Goal: Information Seeking & Learning: Learn about a topic

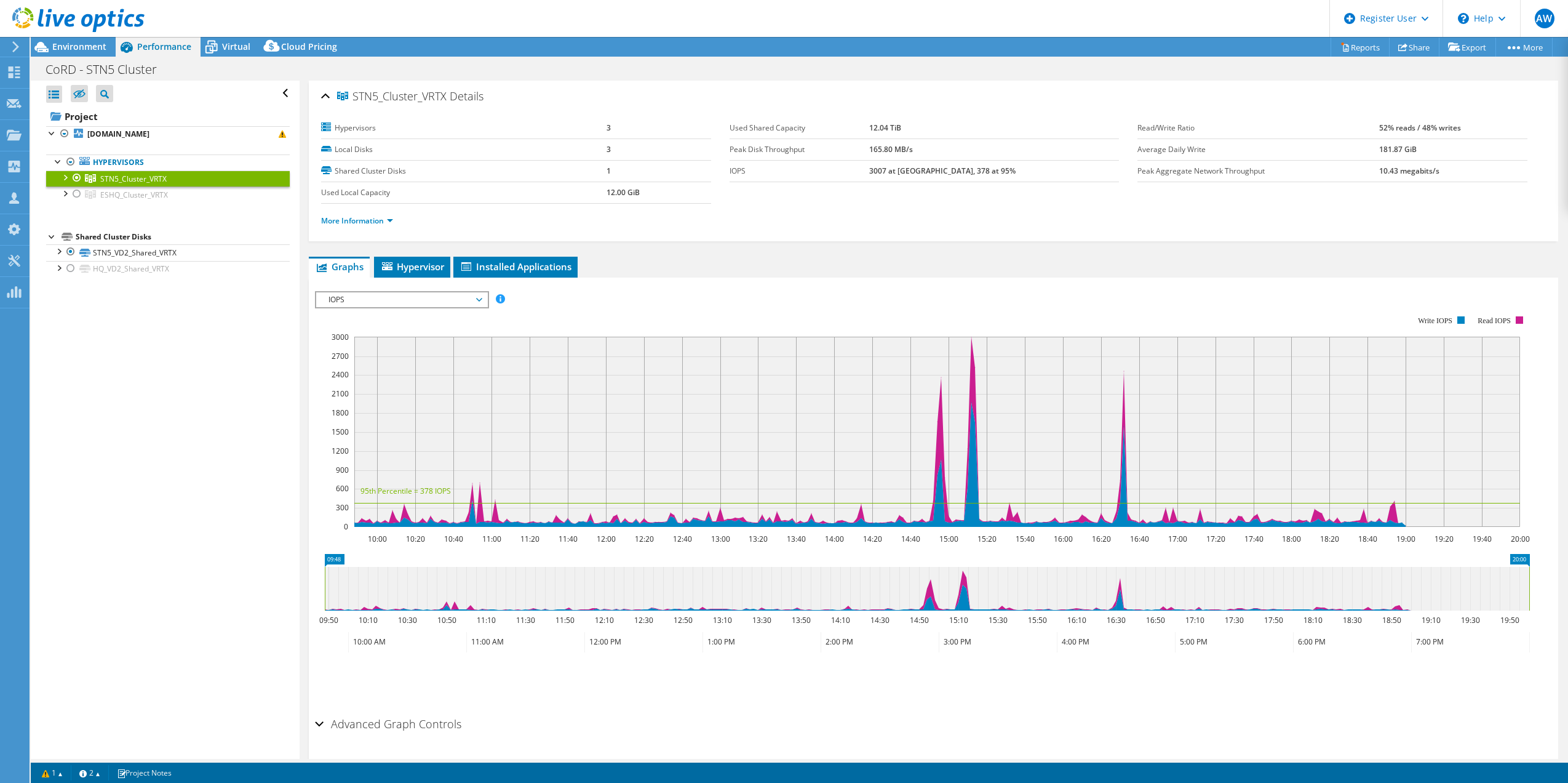
select select "USD"
click at [139, 178] on span "STN5_Cluster_VRTX" at bounding box center [133, 178] width 66 height 10
click at [62, 176] on div at bounding box center [64, 177] width 12 height 12
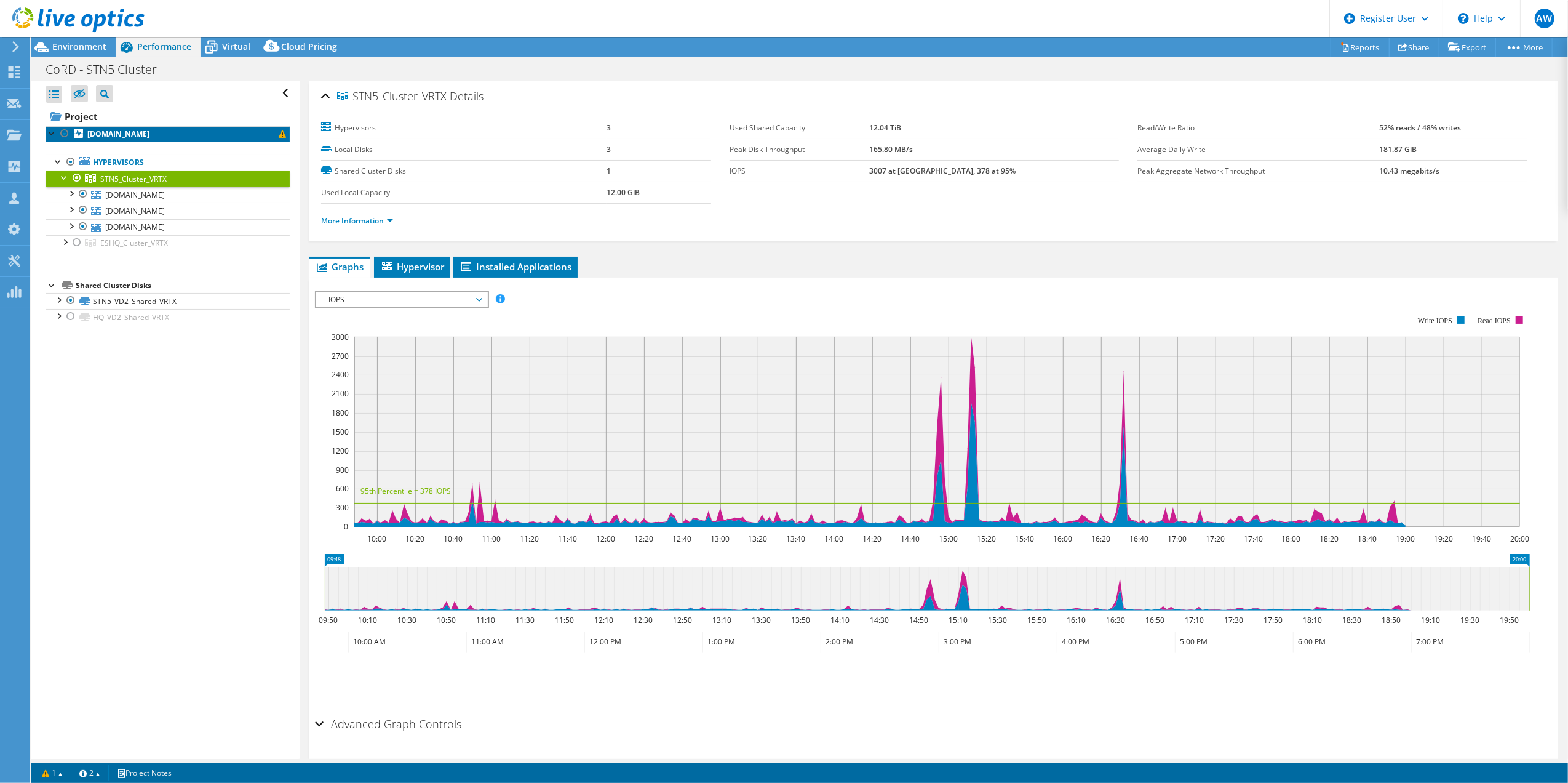
click at [131, 136] on b "[DOMAIN_NAME]" at bounding box center [118, 133] width 62 height 10
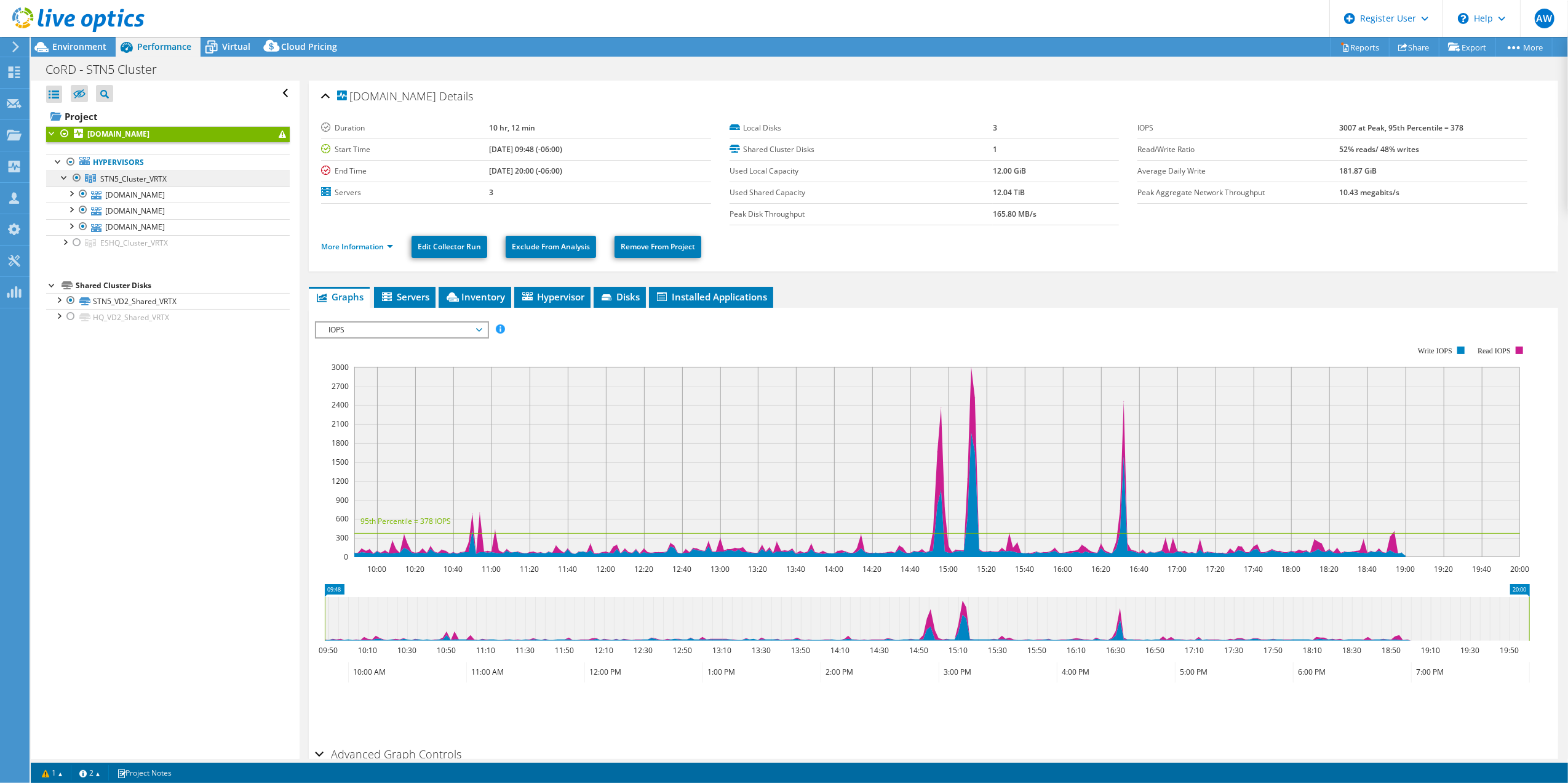
click at [114, 180] on span "STN5_Cluster_VRTX" at bounding box center [133, 178] width 66 height 10
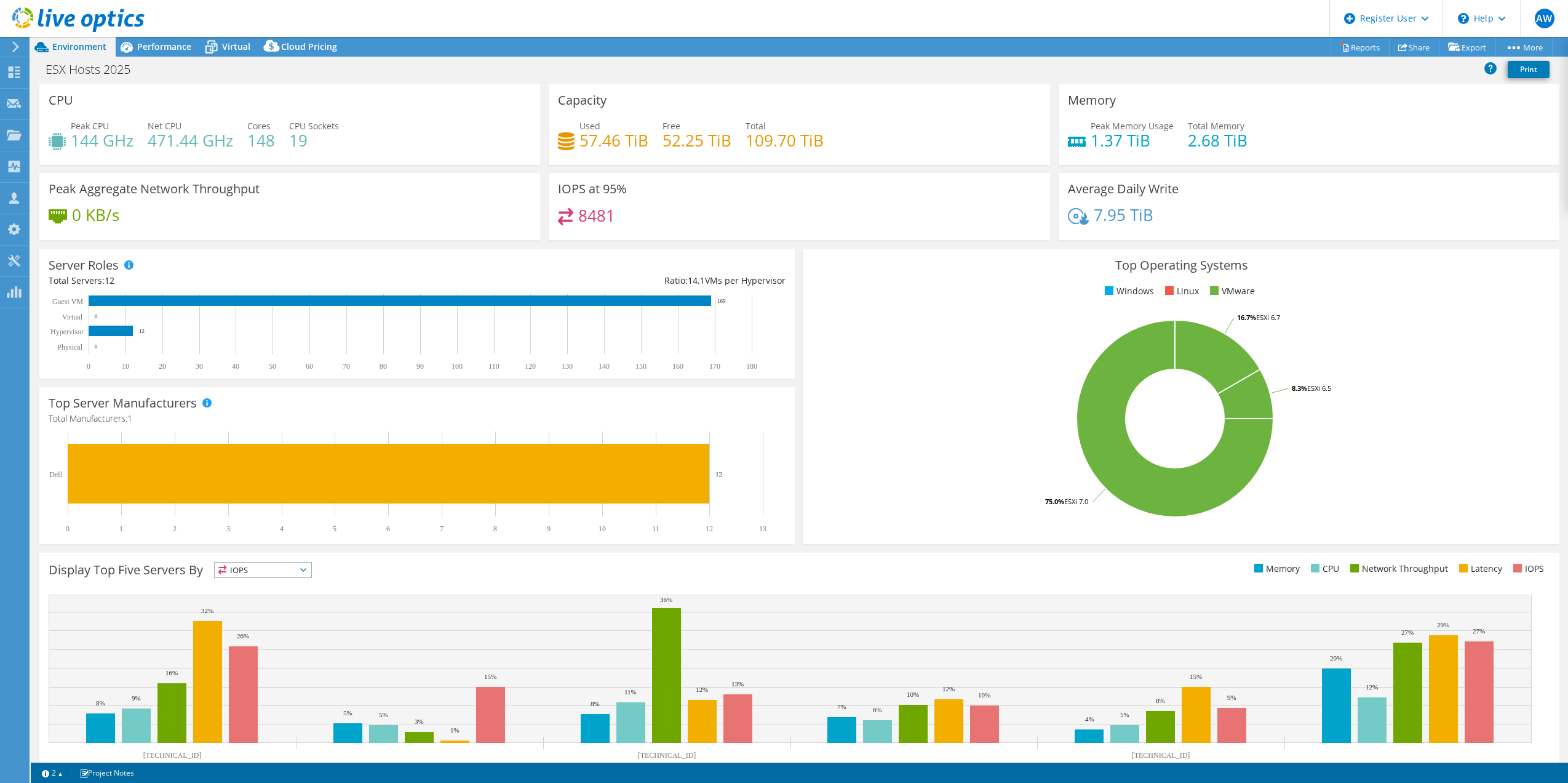
select select "[GEOGRAPHIC_DATA]"
select select "CAD"
drag, startPoint x: 362, startPoint y: 150, endPoint x: 237, endPoint y: 132, distance: 126.3
click at [237, 132] on div "Peak CPU 144 GHz Net CPU 471.44 GHz Cores 148 CPU Sockets 19" at bounding box center [290, 139] width 482 height 40
drag, startPoint x: 237, startPoint y: 132, endPoint x: 401, endPoint y: 159, distance: 166.2
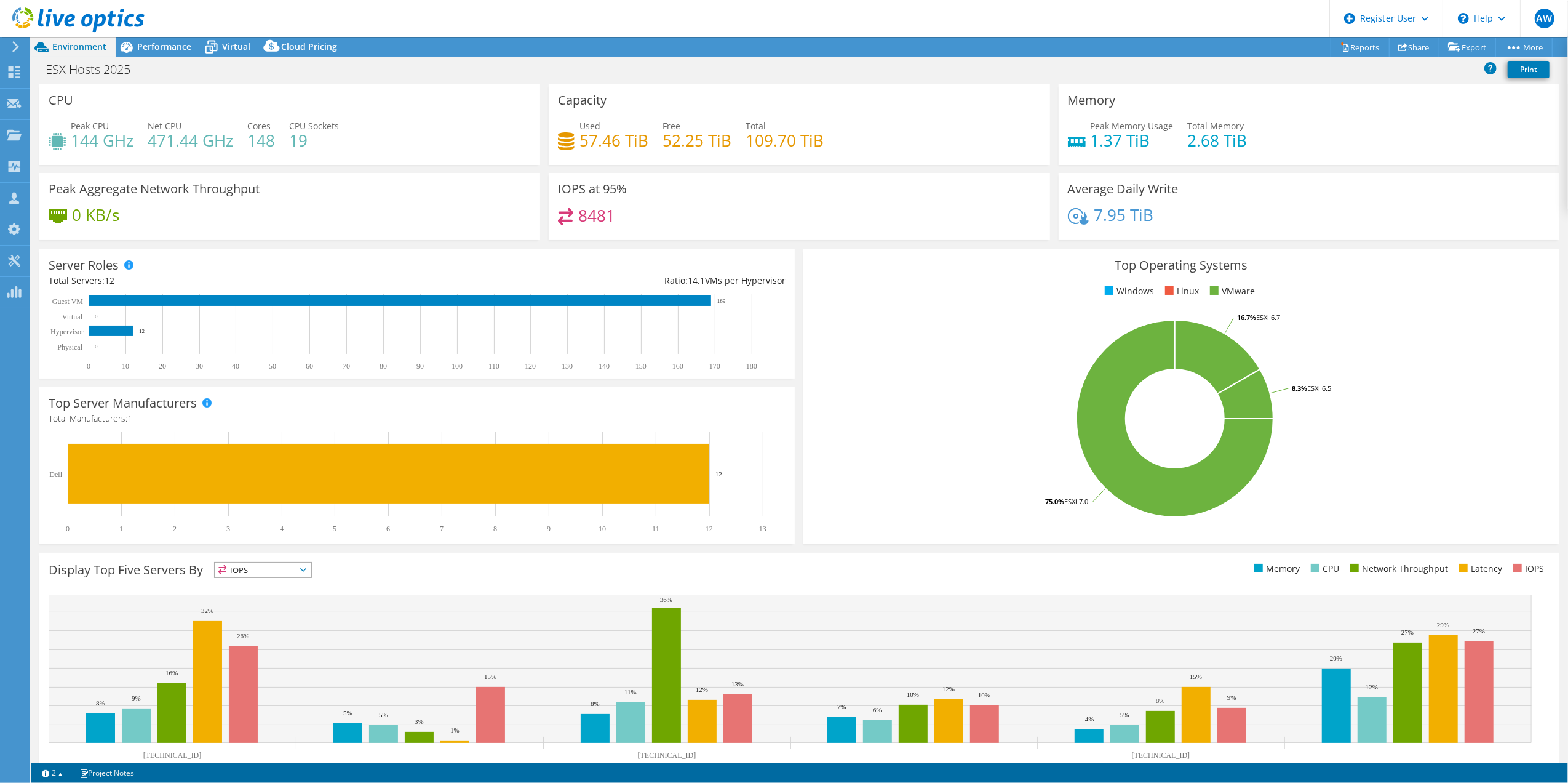
click at [401, 159] on div "Peak CPU 144 GHz Net CPU 471.44 GHz Cores 148 CPU Sockets 19" at bounding box center [290, 139] width 482 height 40
drag, startPoint x: 1151, startPoint y: 137, endPoint x: 1084, endPoint y: 138, distance: 67.0
click at [1090, 138] on h4 "1.37 TiB" at bounding box center [1132, 140] width 83 height 14
drag, startPoint x: 614, startPoint y: 215, endPoint x: 550, endPoint y: 217, distance: 64.0
click at [558, 215] on div "8481" at bounding box center [799, 221] width 482 height 26
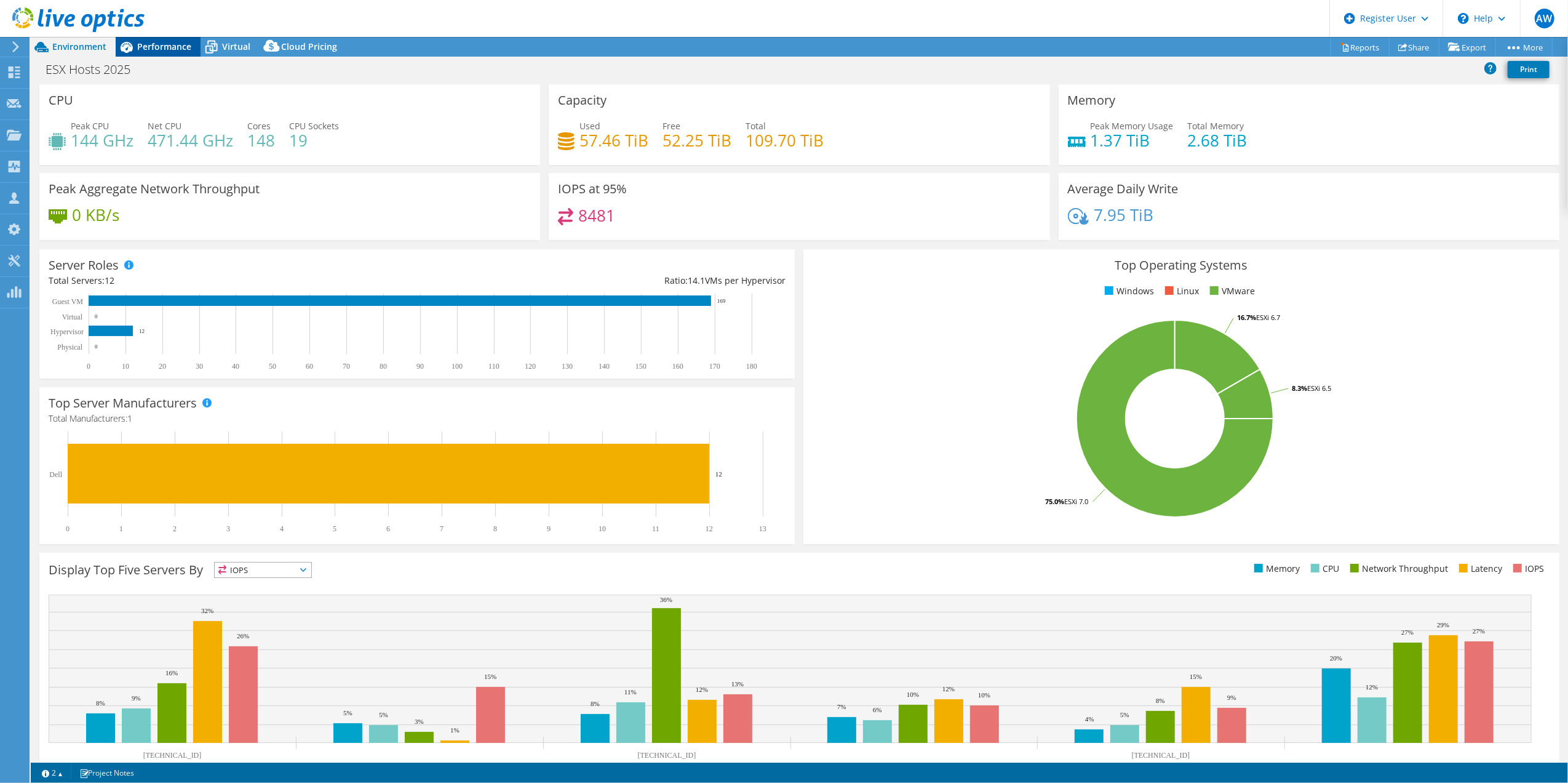
click at [161, 43] on span "Performance" at bounding box center [164, 46] width 54 height 12
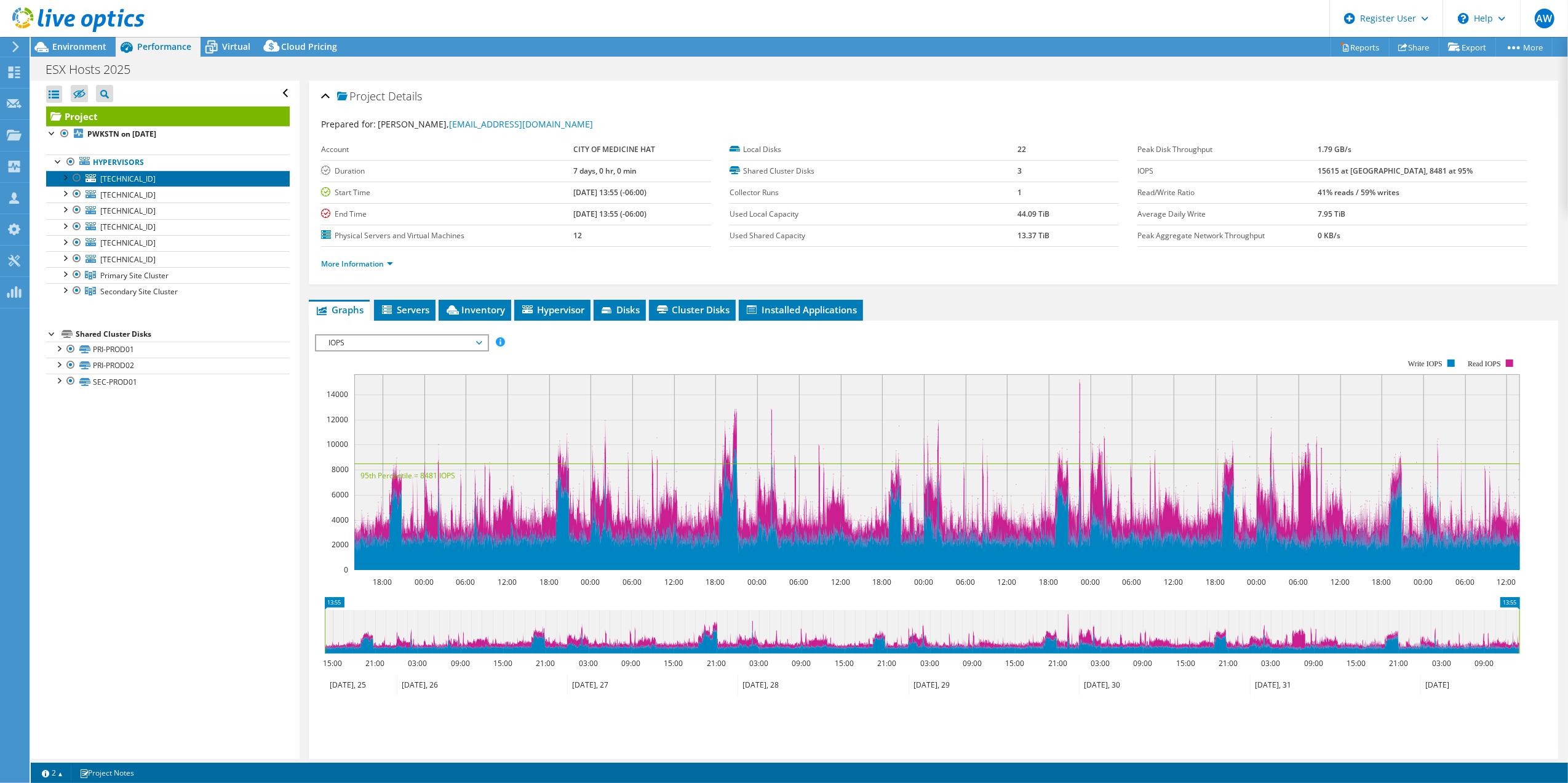
click at [123, 178] on span "[TECHNICAL_ID]" at bounding box center [128, 178] width 55 height 10
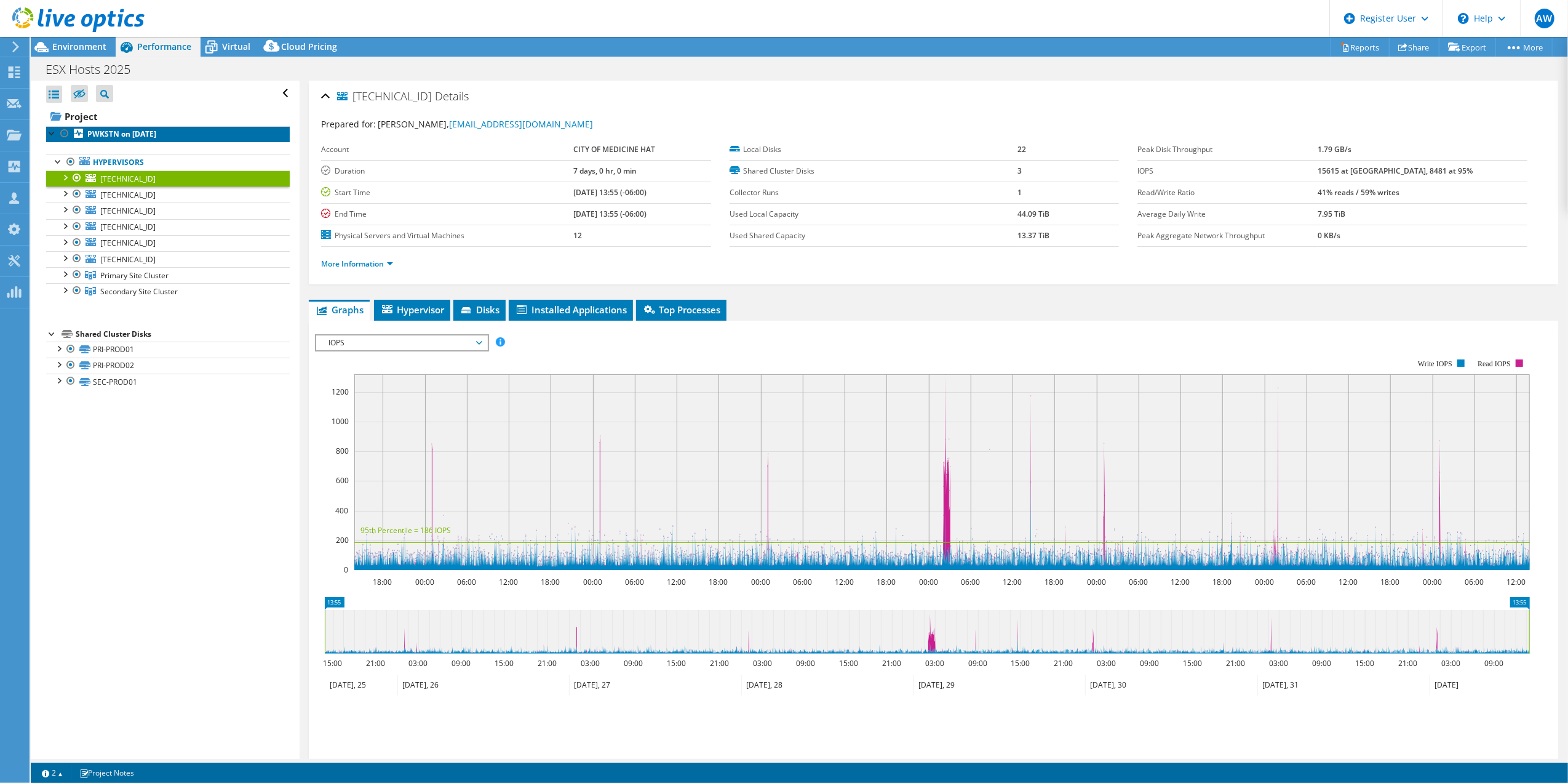
click at [122, 134] on b "PWKSTN on [DATE]" at bounding box center [122, 133] width 69 height 10
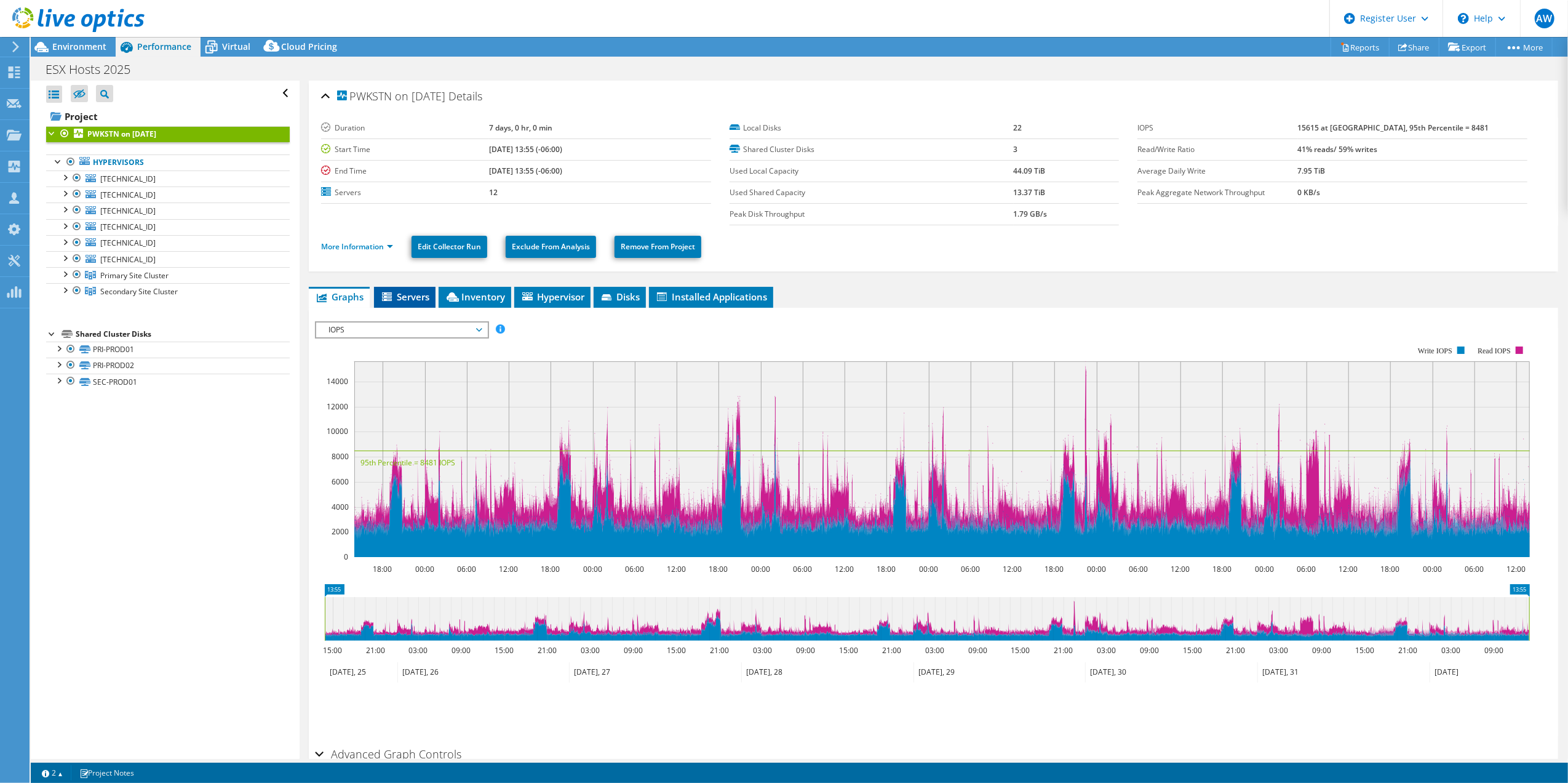
click at [406, 296] on span "Servers" at bounding box center [405, 296] width 49 height 12
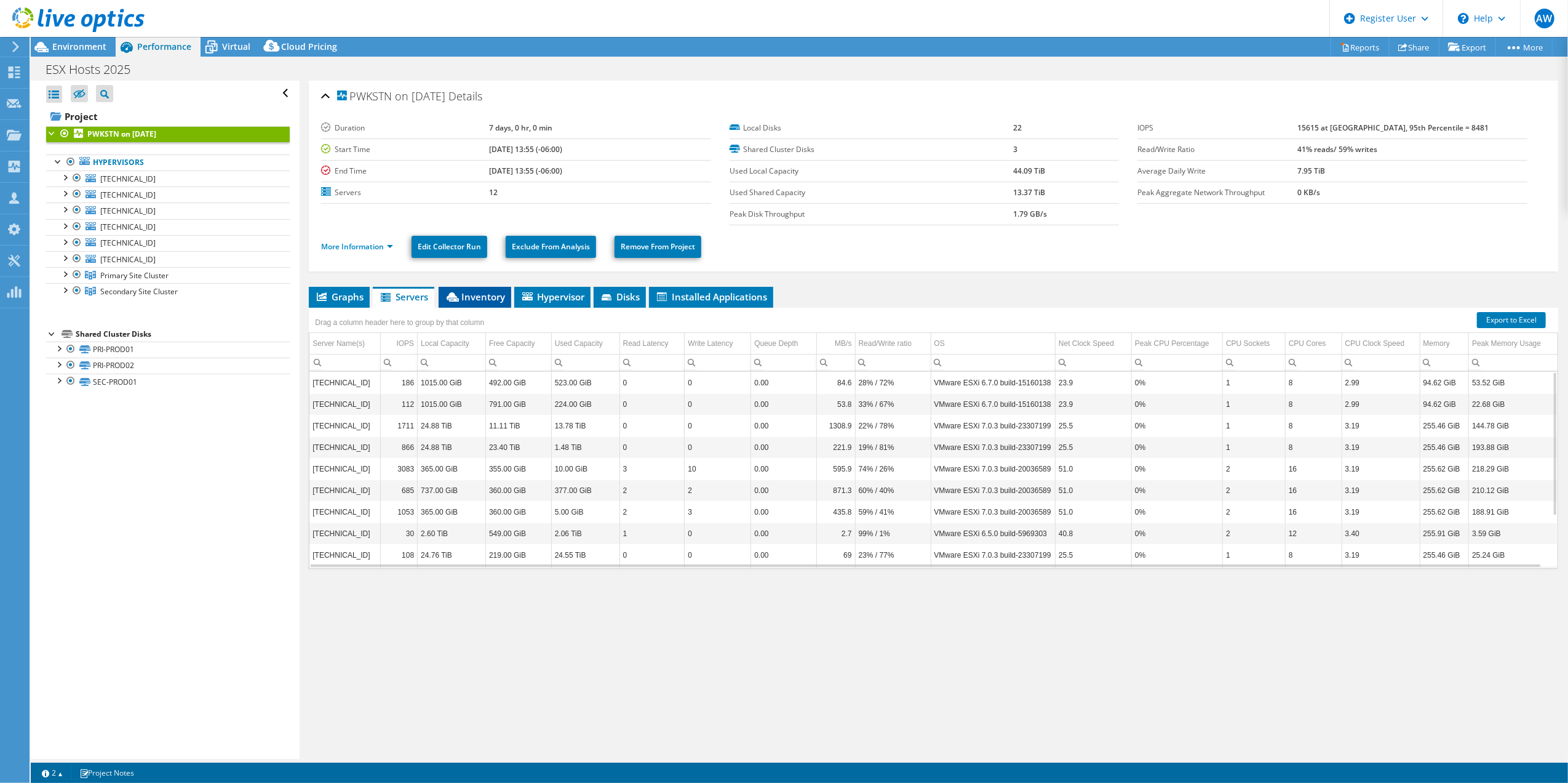
click at [470, 296] on span "Inventory" at bounding box center [474, 296] width 60 height 12
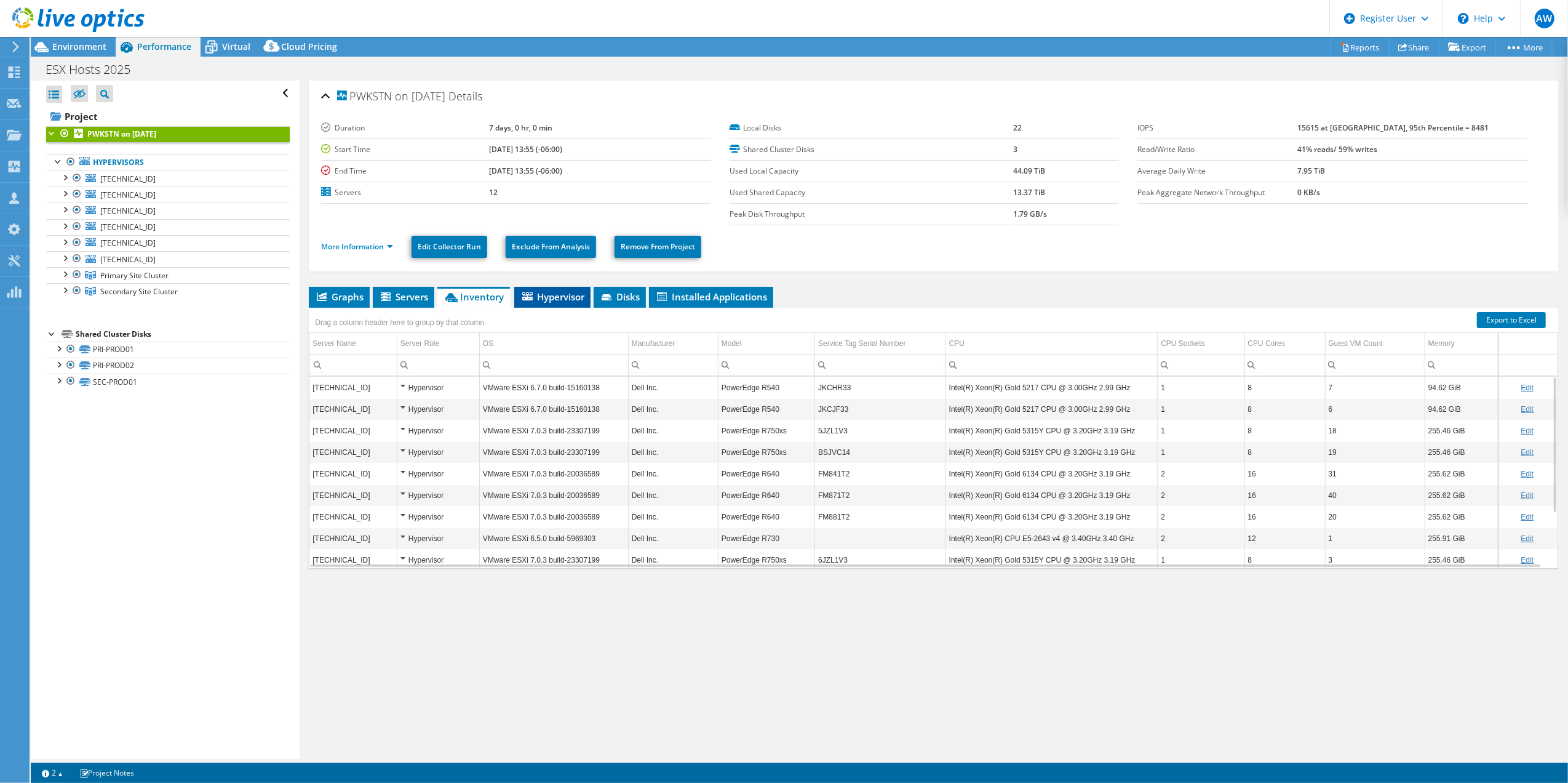
click at [552, 296] on span "Hypervisor" at bounding box center [552, 296] width 64 height 12
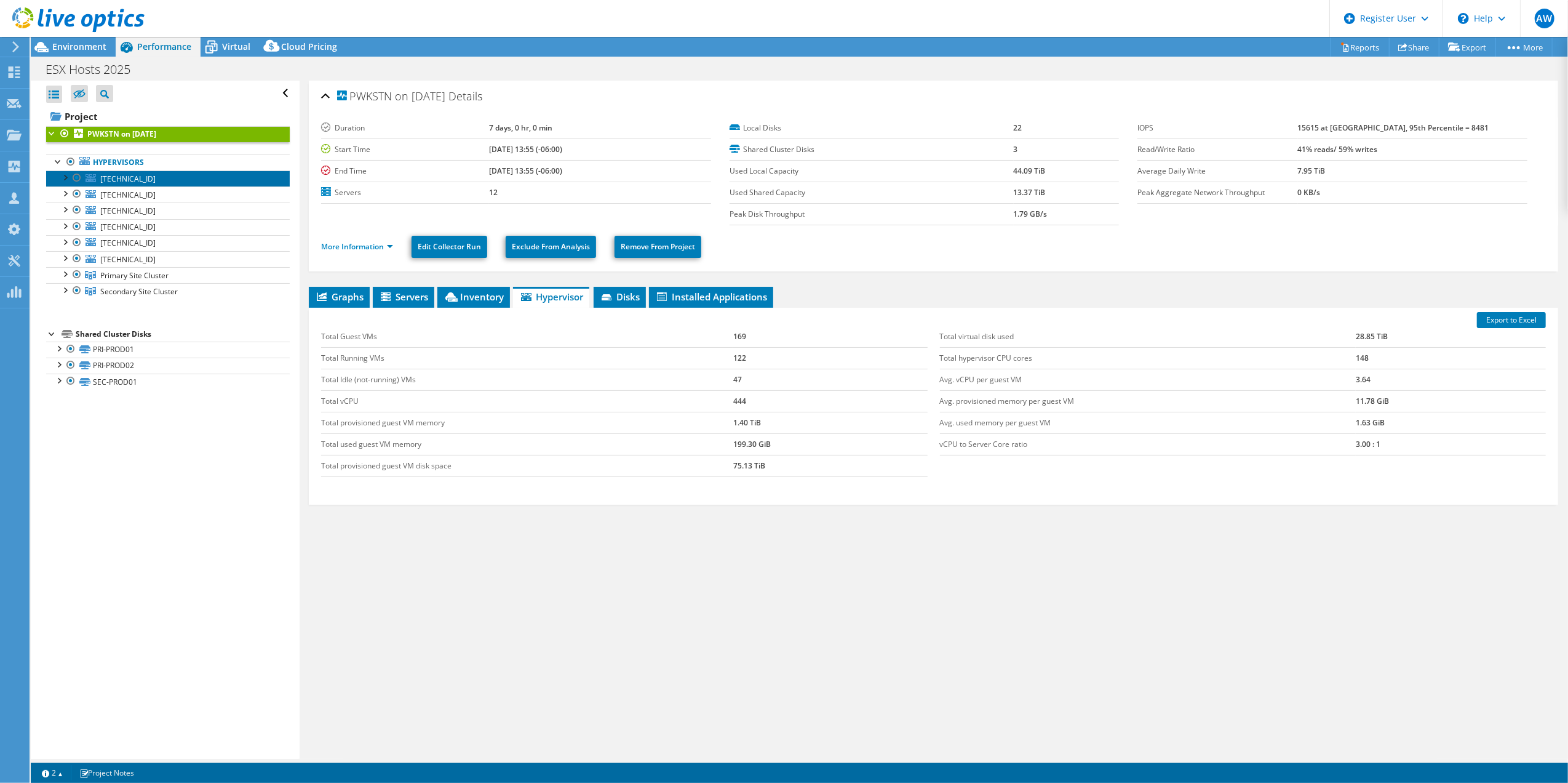
click at [126, 179] on span "[TECHNICAL_ID]" at bounding box center [128, 178] width 55 height 10
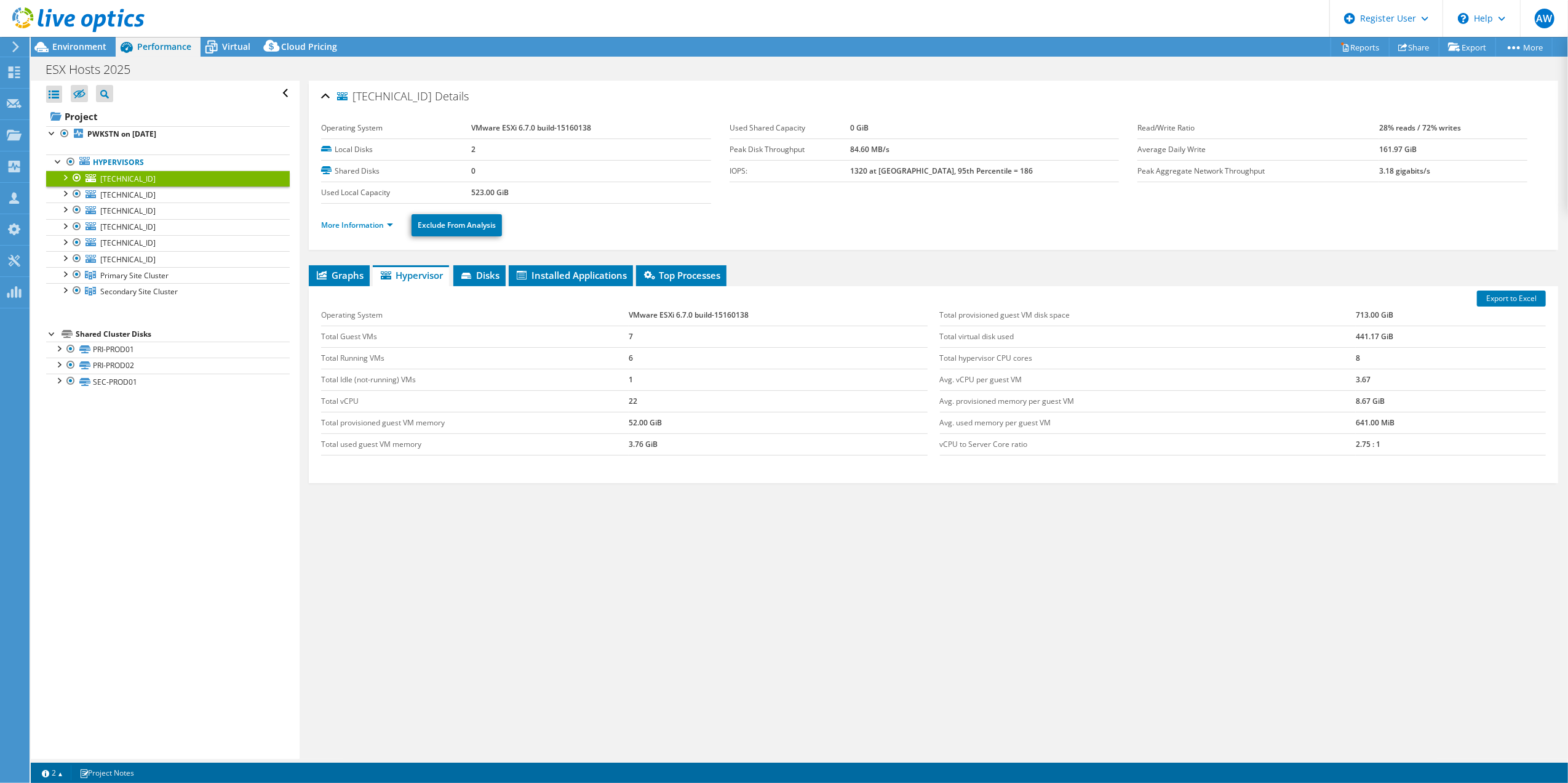
click at [60, 178] on div at bounding box center [64, 177] width 12 height 12
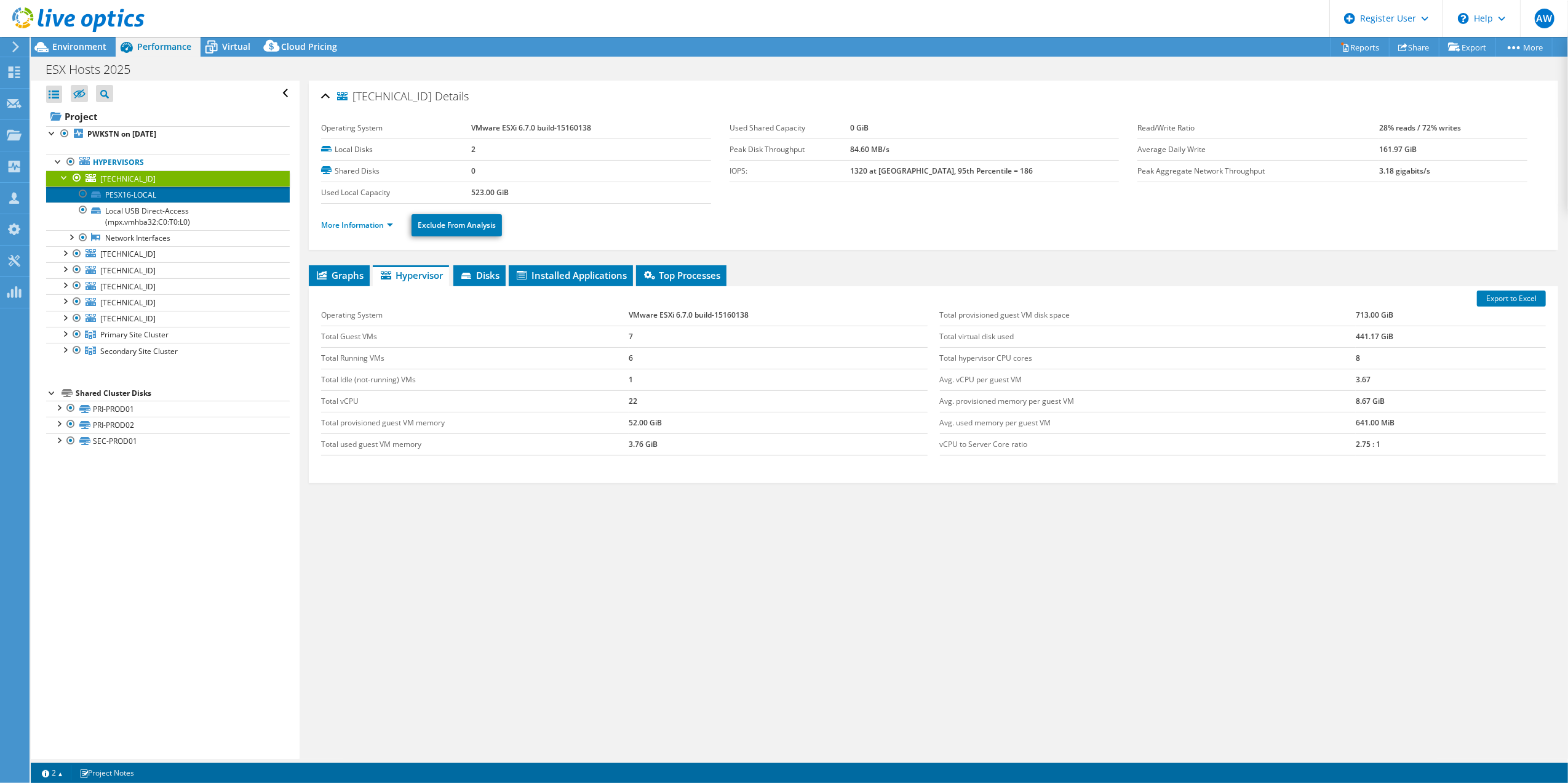
click at [129, 194] on link "PESX16-LOCAL" at bounding box center [168, 195] width 244 height 16
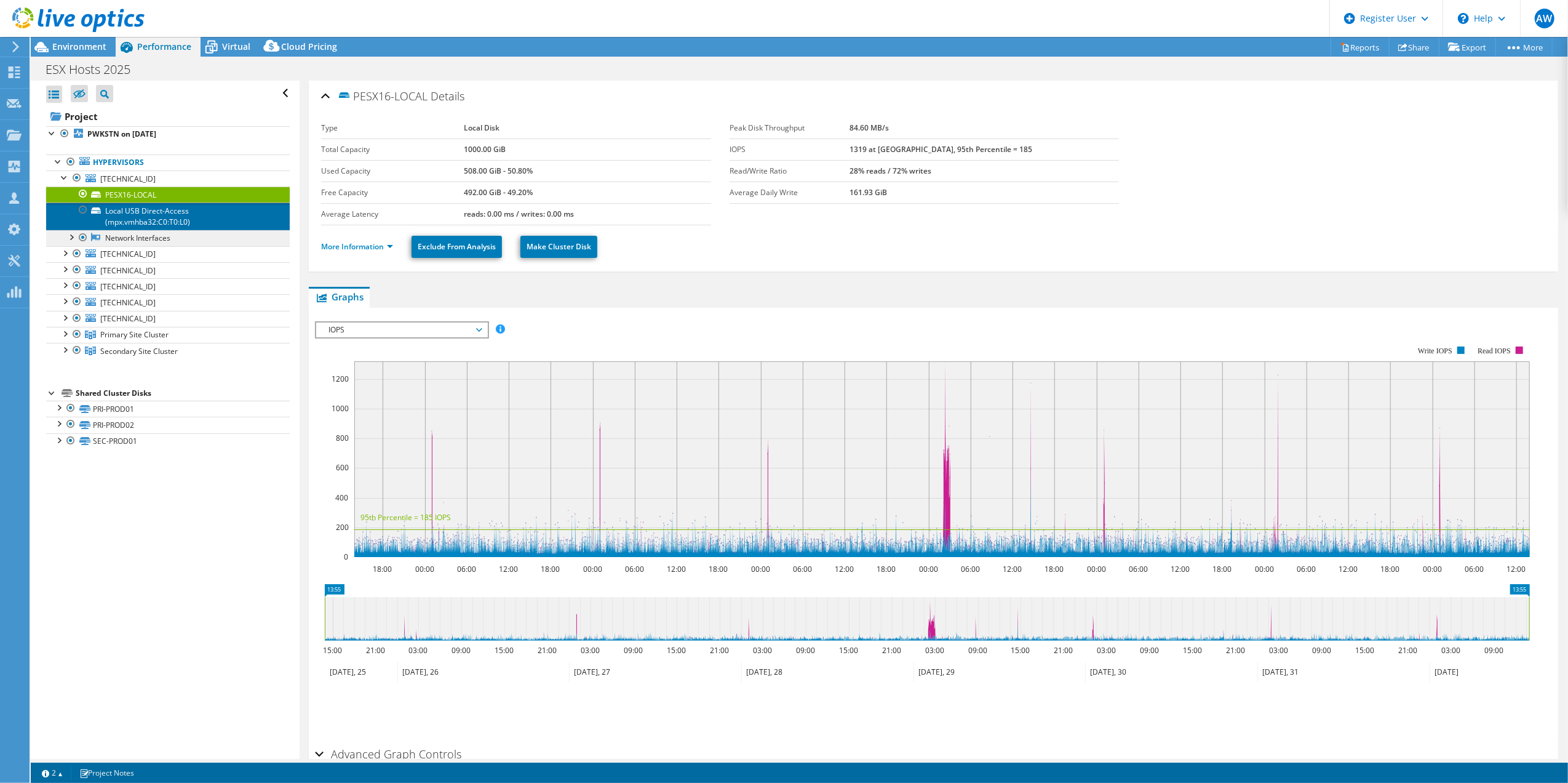
drag, startPoint x: 146, startPoint y: 215, endPoint x: 147, endPoint y: 238, distance: 23.0
click at [146, 217] on link "Local USB Direct-Access (mpx.vmhba32:C0:T0:L0)" at bounding box center [168, 216] width 244 height 27
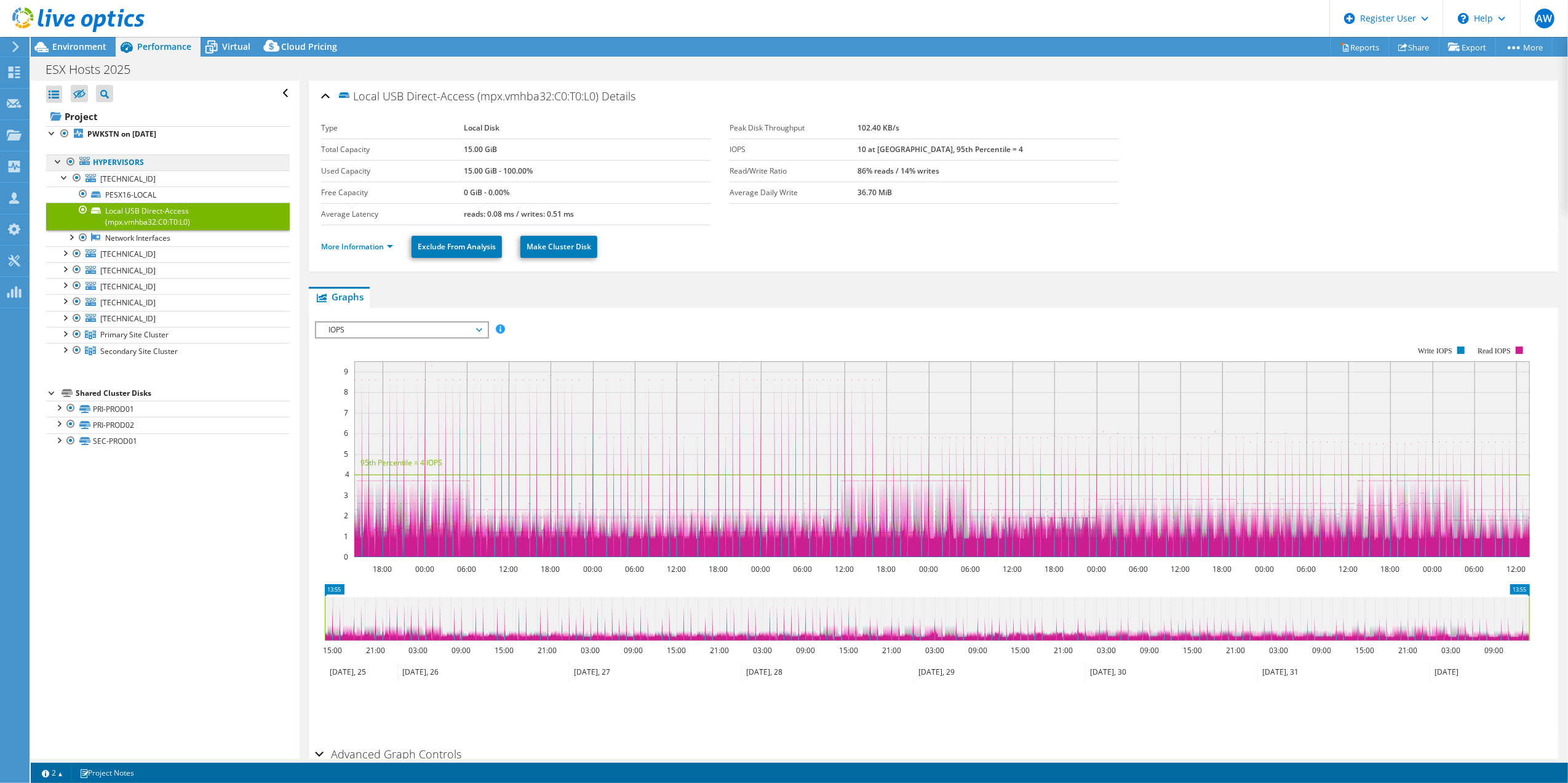
click at [119, 164] on link "Hypervisors" at bounding box center [168, 162] width 244 height 16
click at [119, 131] on b "PWKSTN on [DATE]" at bounding box center [122, 133] width 69 height 10
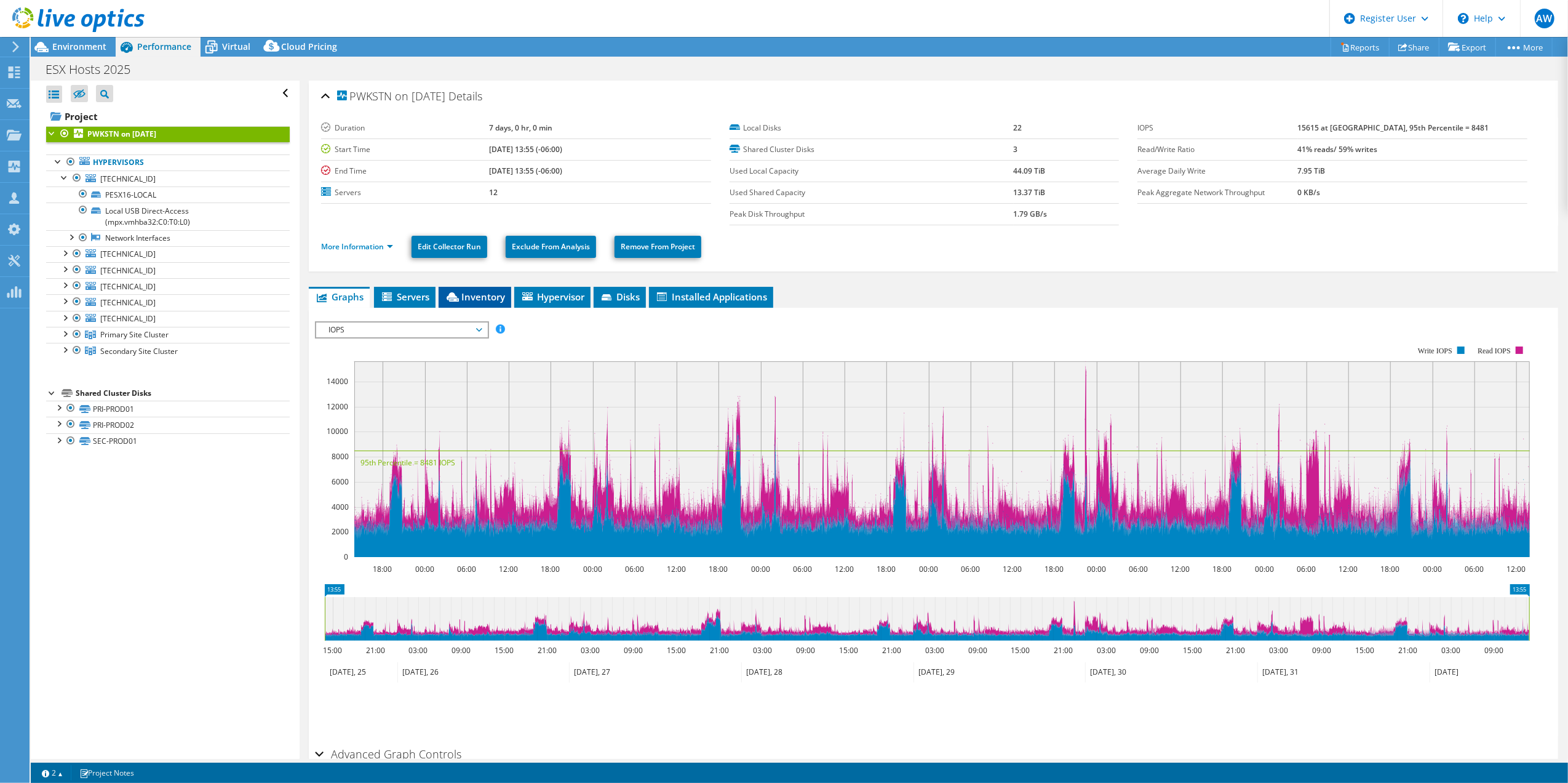
click at [476, 296] on span "Inventory" at bounding box center [474, 296] width 60 height 12
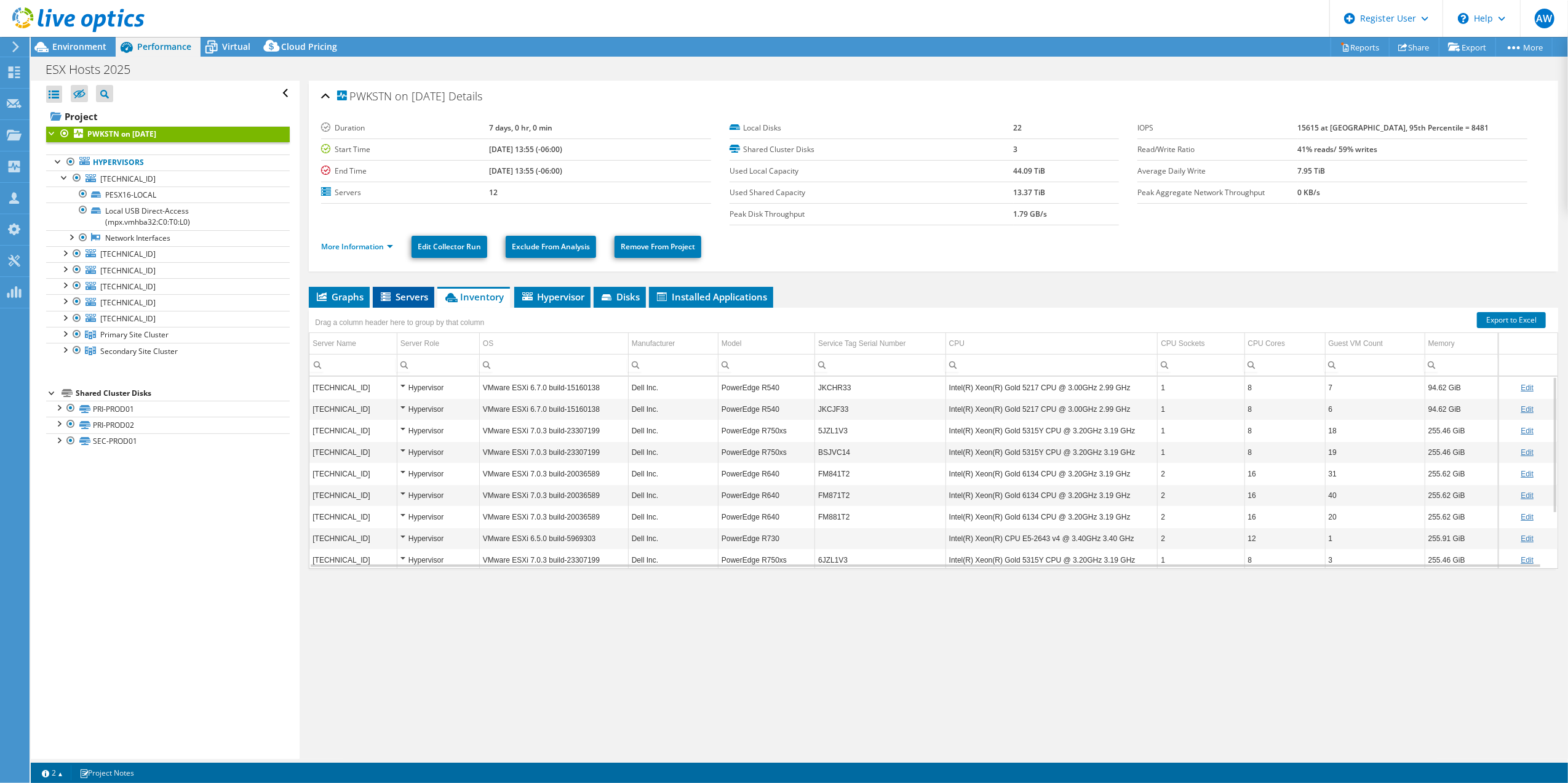
drag, startPoint x: 400, startPoint y: 287, endPoint x: 404, endPoint y: 293, distance: 7.2
click at [400, 288] on li "Servers" at bounding box center [403, 297] width 62 height 21
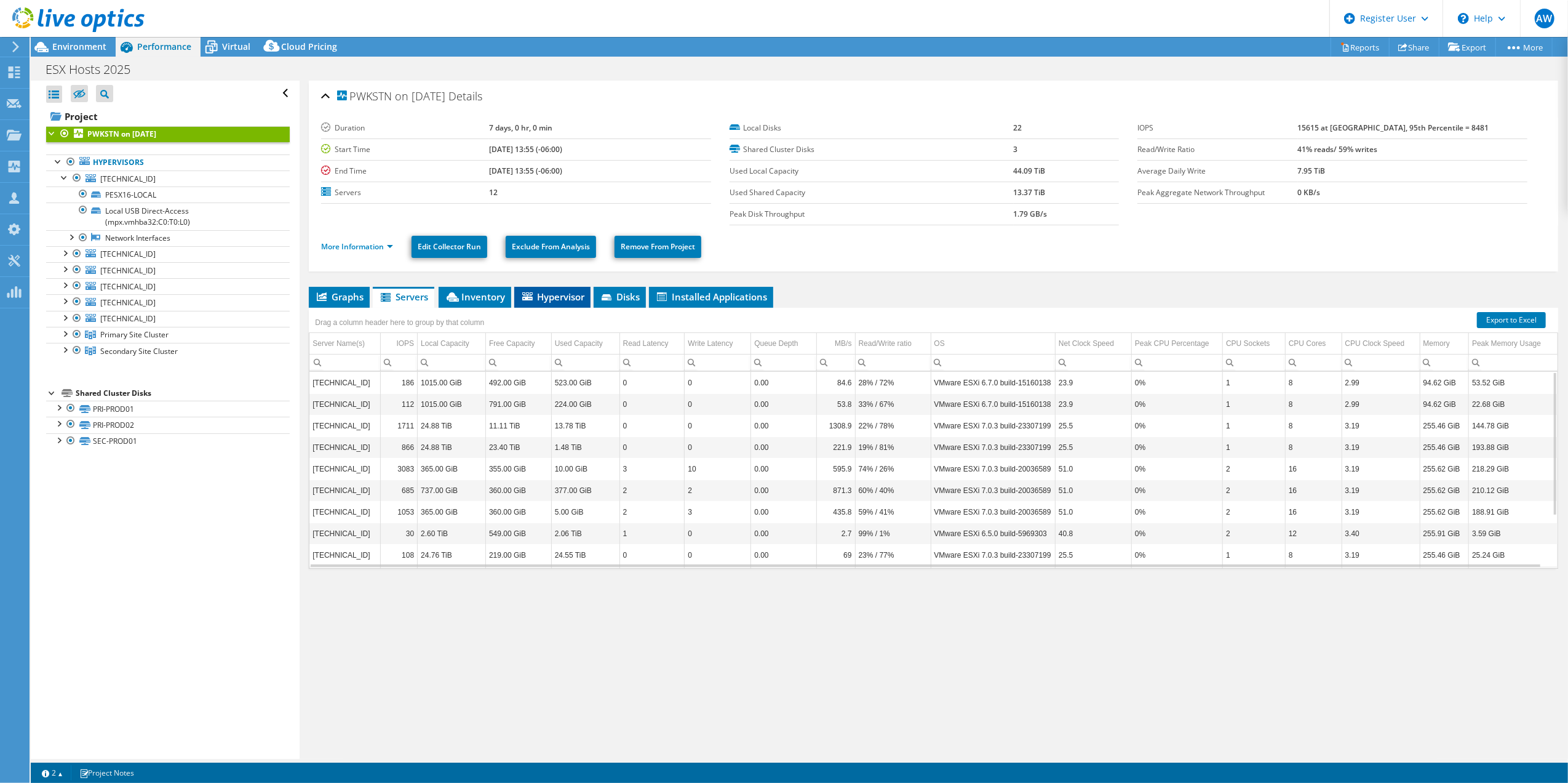
drag, startPoint x: 404, startPoint y: 293, endPoint x: 561, endPoint y: 296, distance: 157.0
click at [549, 294] on span "Hypervisor" at bounding box center [552, 296] width 64 height 12
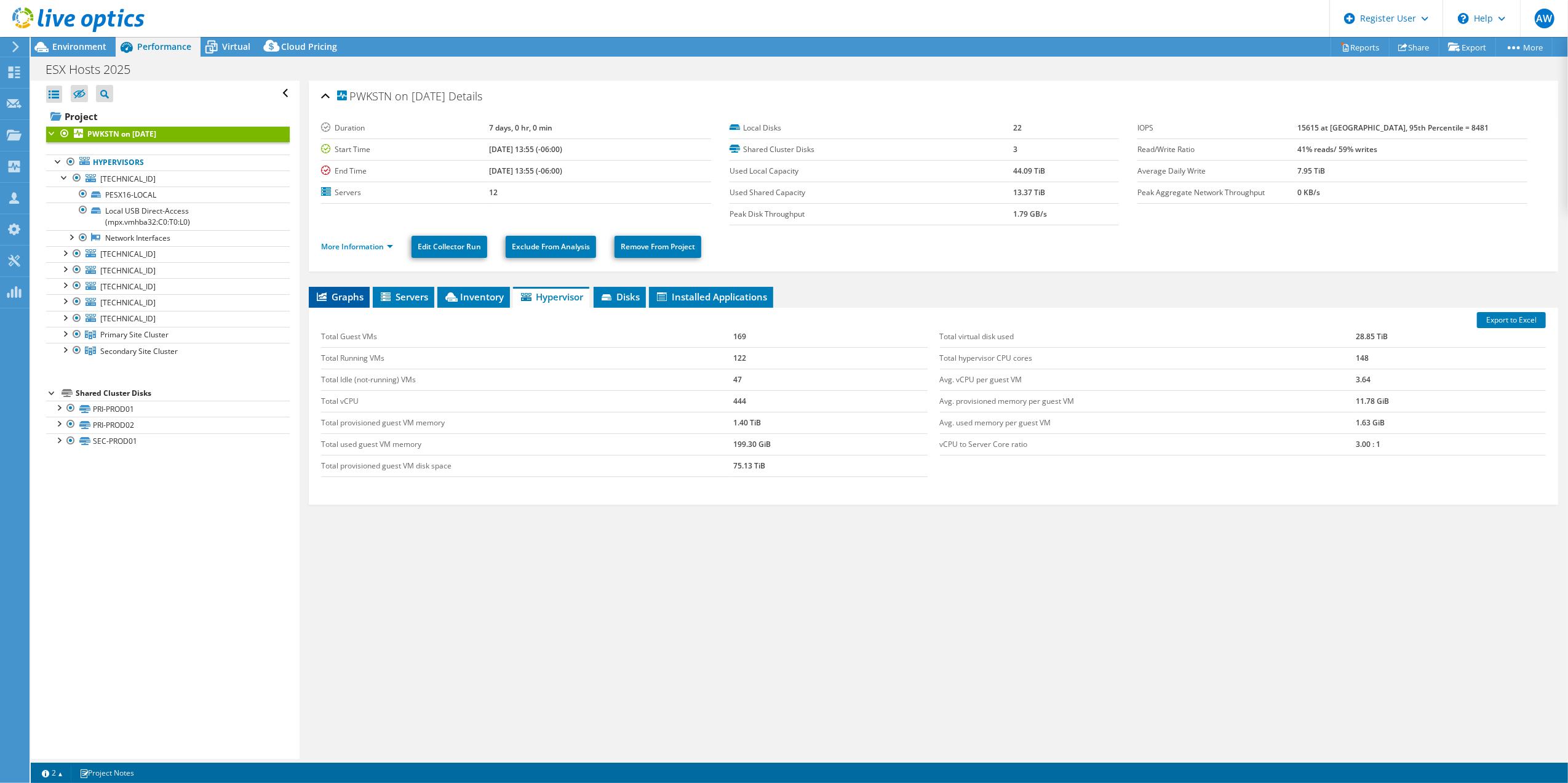
click at [338, 294] on span "Graphs" at bounding box center [340, 296] width 49 height 12
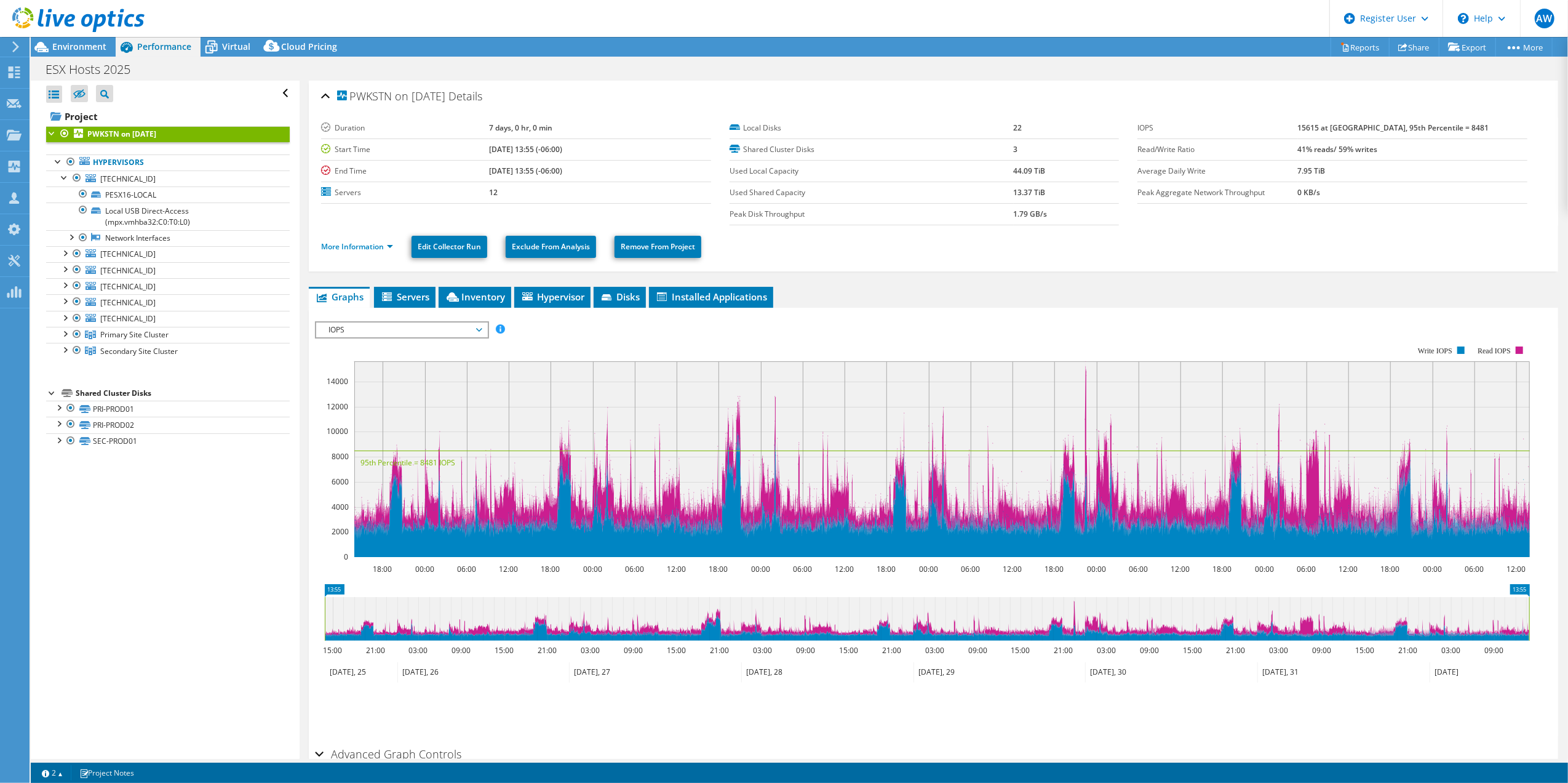
click at [425, 333] on span "IOPS" at bounding box center [402, 330] width 158 height 15
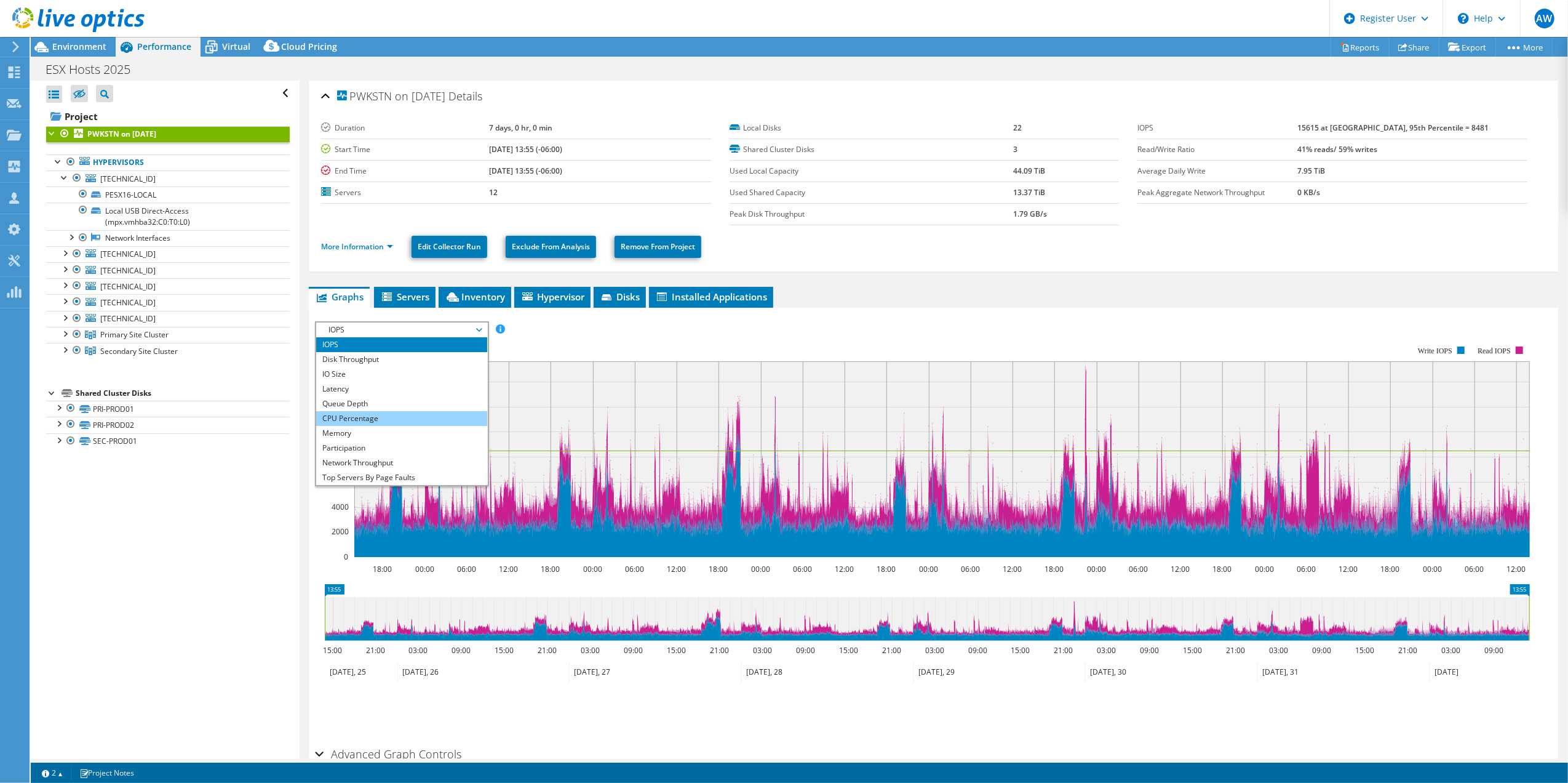
click at [365, 418] on li "CPU Percentage" at bounding box center [401, 418] width 170 height 15
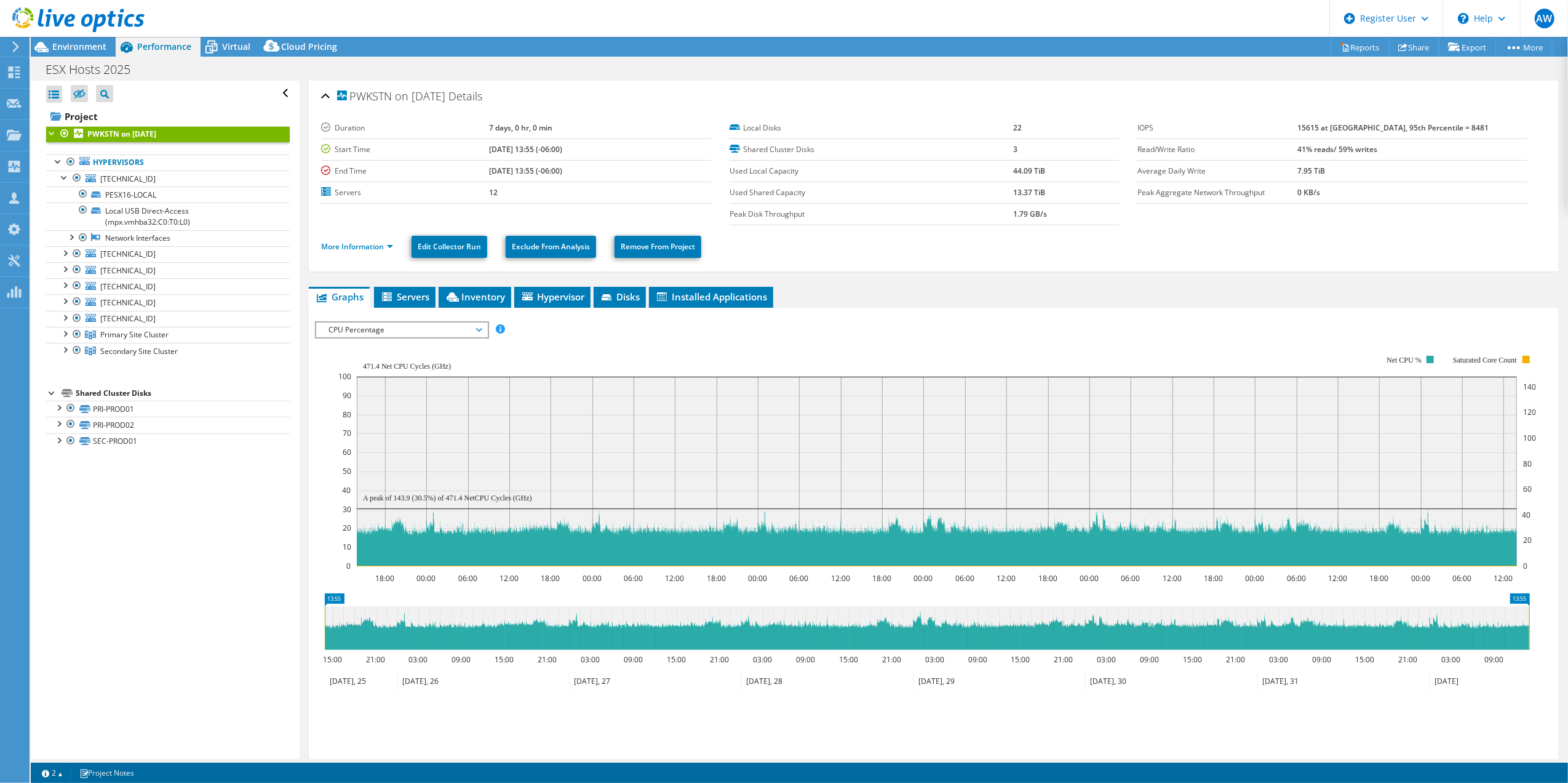
click at [457, 328] on span "CPU Percentage" at bounding box center [402, 330] width 158 height 15
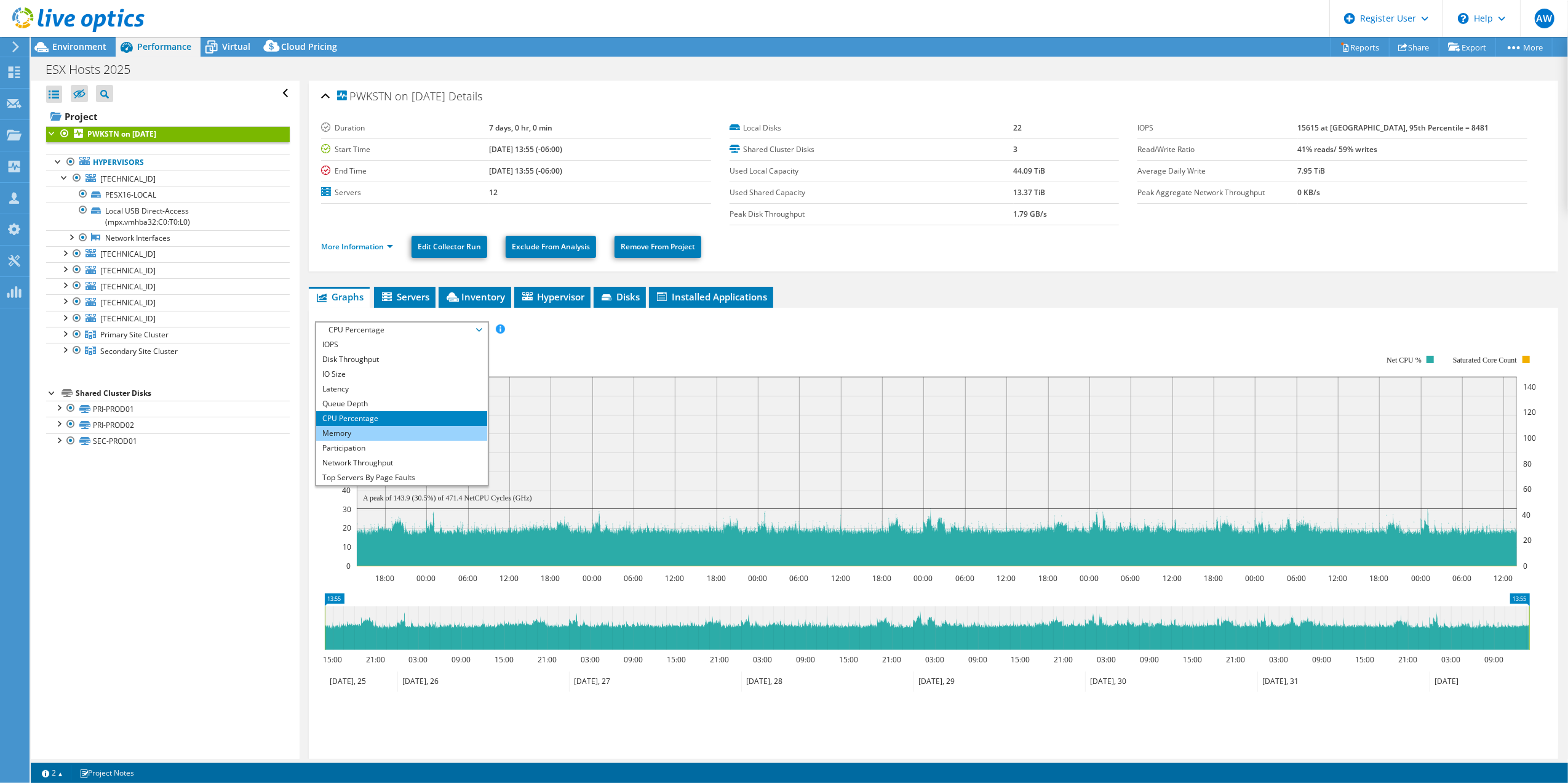
click at [406, 431] on li "Memory" at bounding box center [401, 433] width 170 height 15
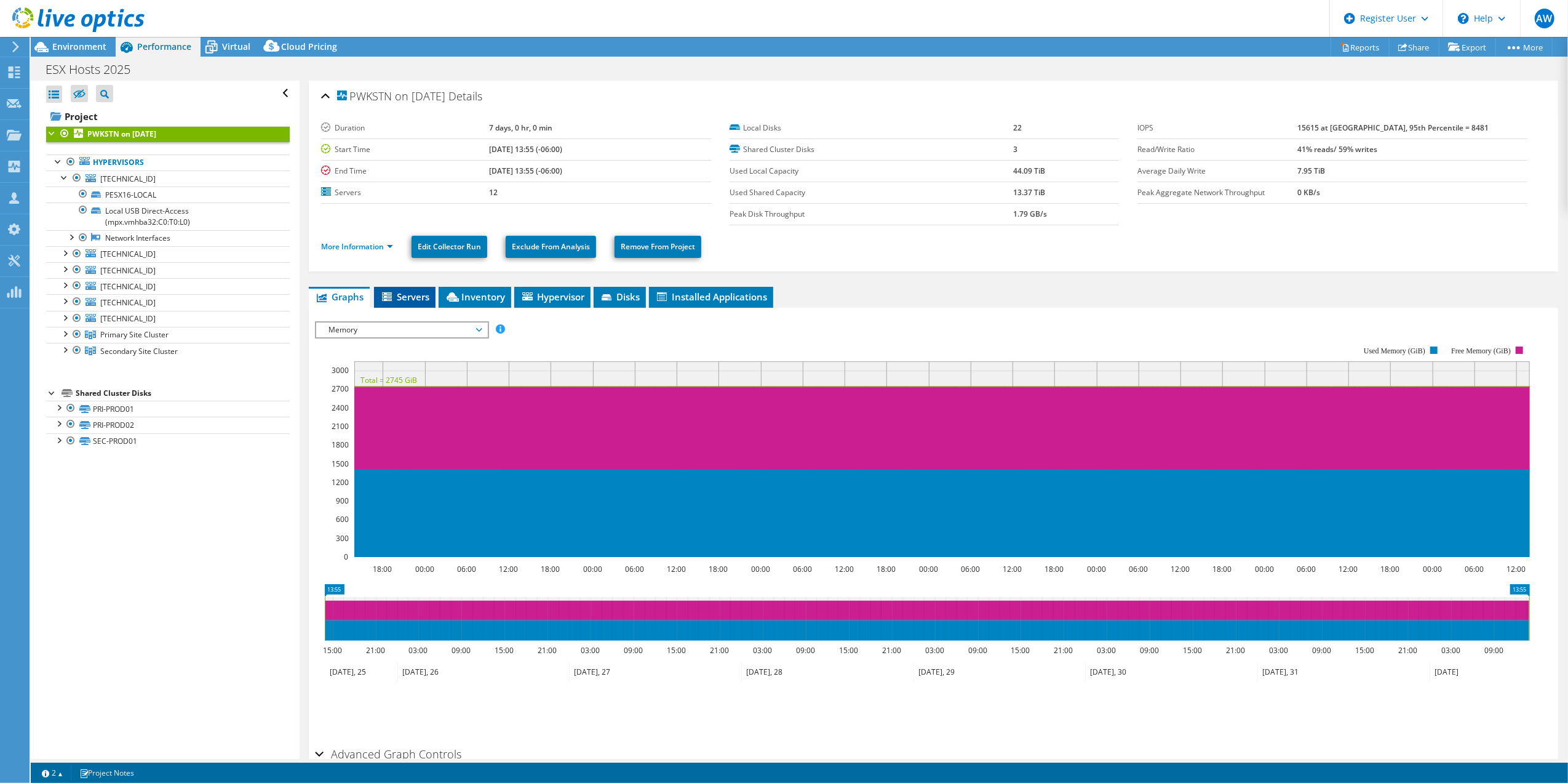
click at [411, 294] on span "Servers" at bounding box center [405, 296] width 49 height 12
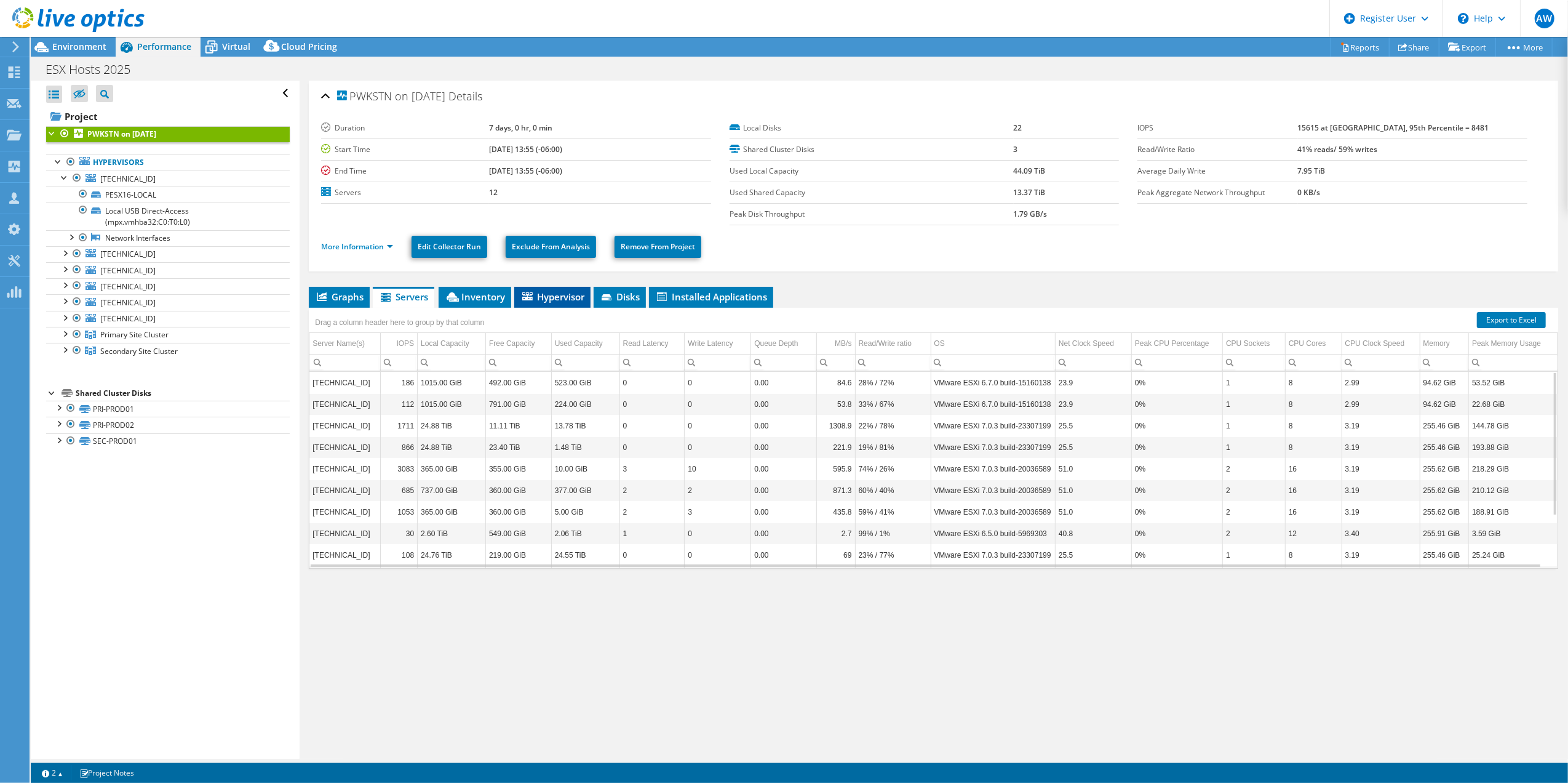
drag, startPoint x: 547, startPoint y: 296, endPoint x: 554, endPoint y: 304, distance: 10.6
click at [547, 296] on span "Hypervisor" at bounding box center [552, 296] width 64 height 12
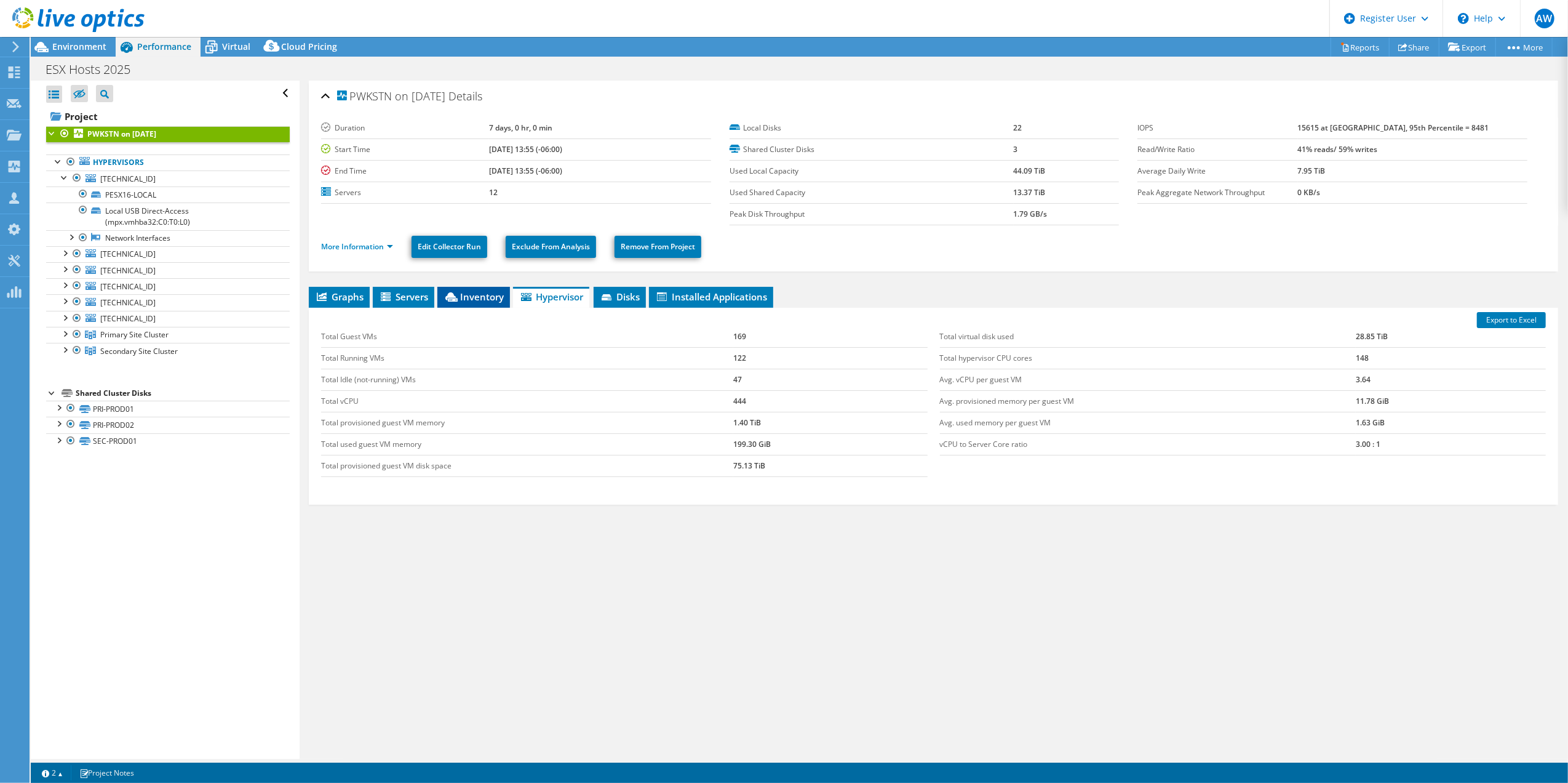
click at [480, 298] on span "Inventory" at bounding box center [474, 296] width 60 height 12
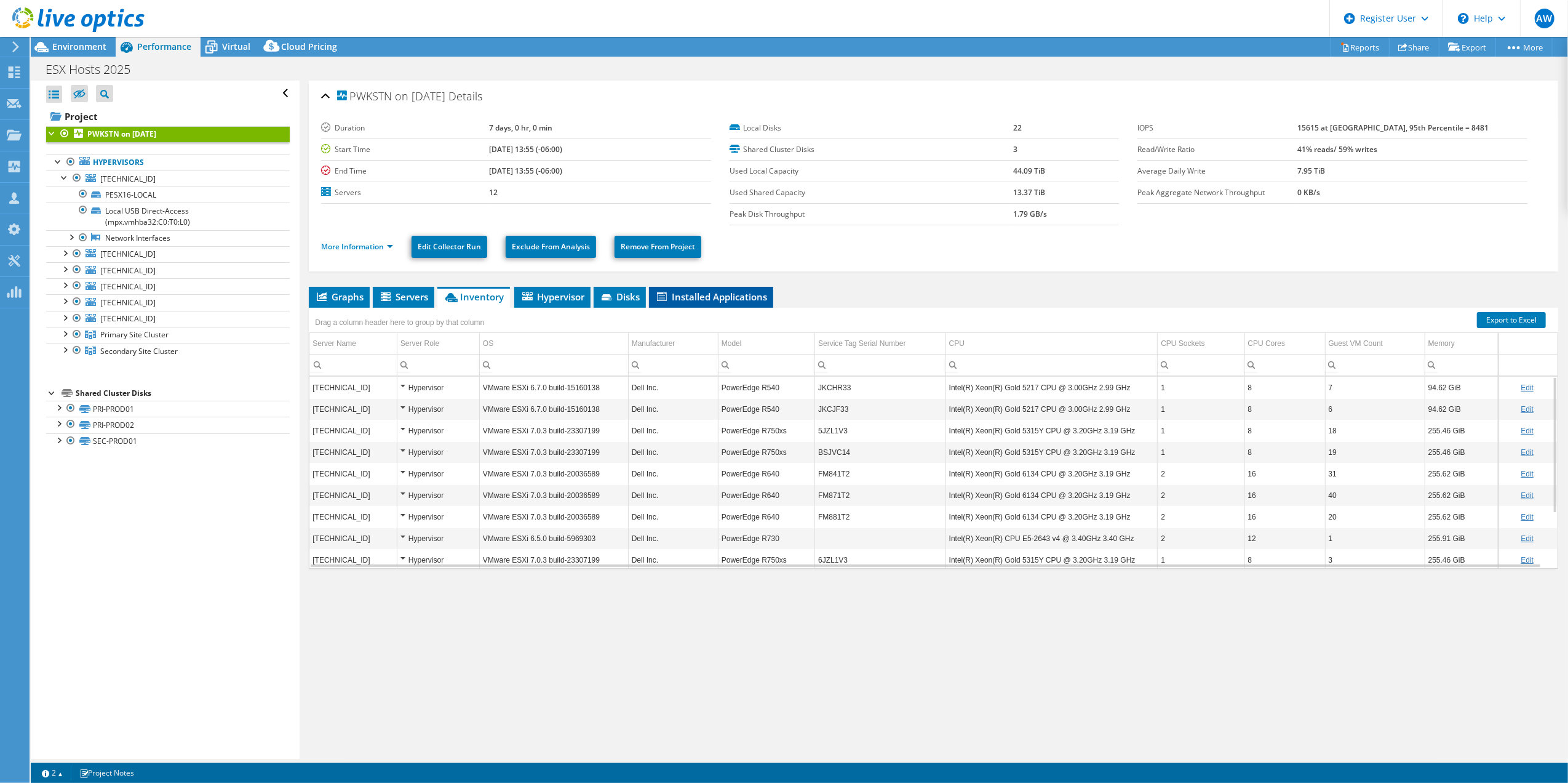
click at [699, 299] on span "Installed Applications" at bounding box center [711, 296] width 112 height 12
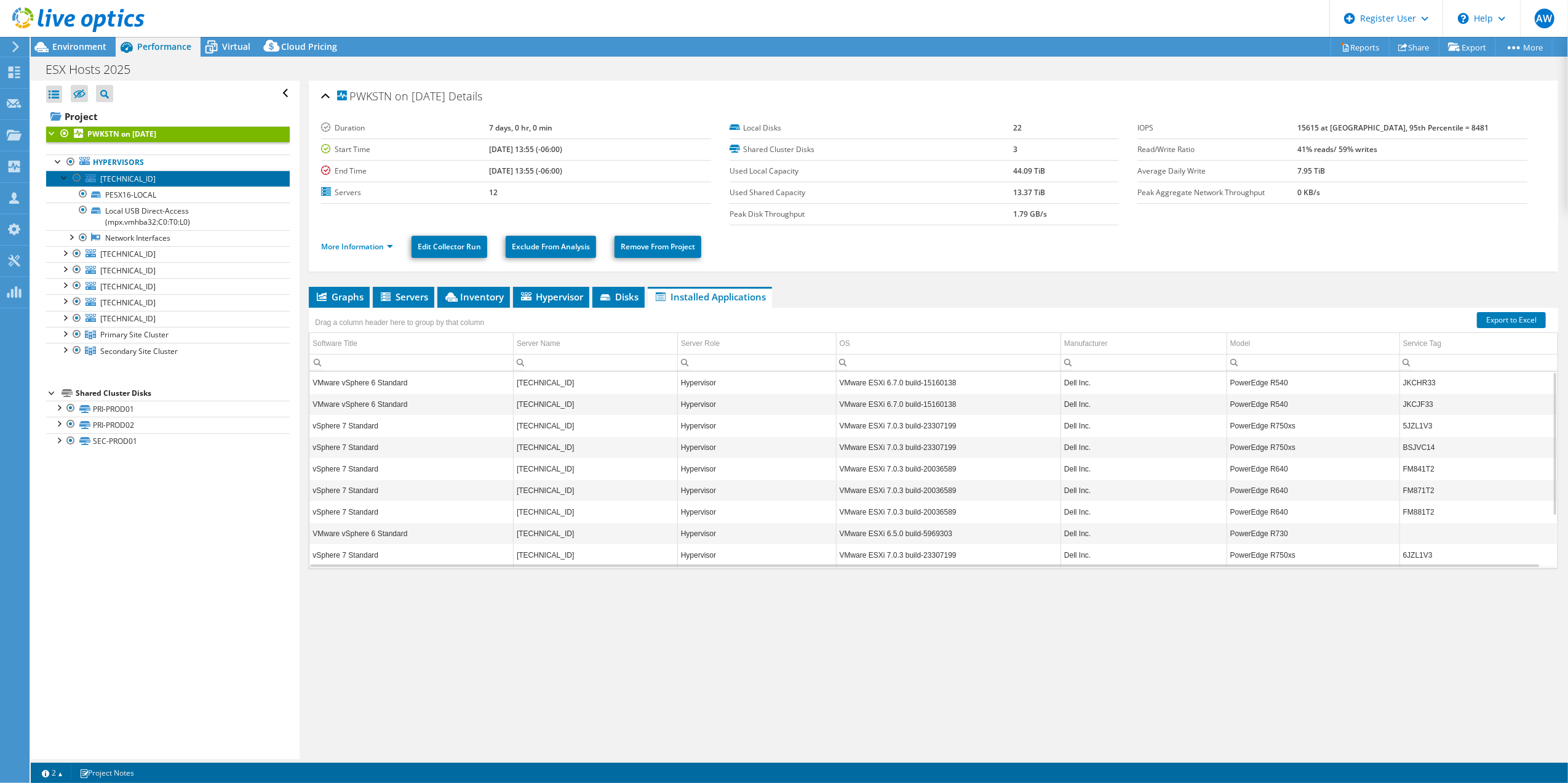
click at [124, 177] on span "[TECHNICAL_ID]" at bounding box center [128, 178] width 55 height 10
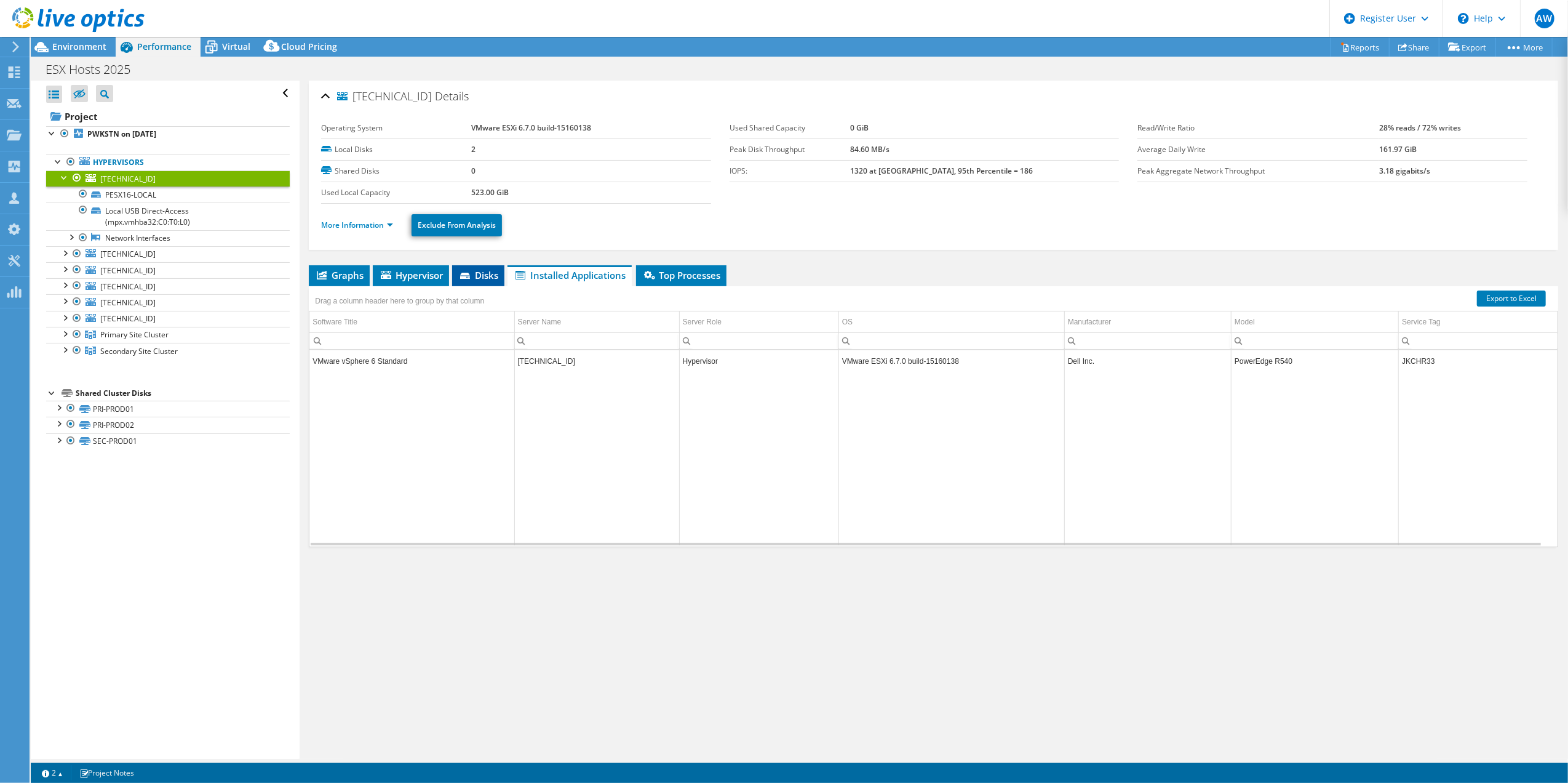
click at [484, 281] on span "Disks" at bounding box center [478, 275] width 40 height 12
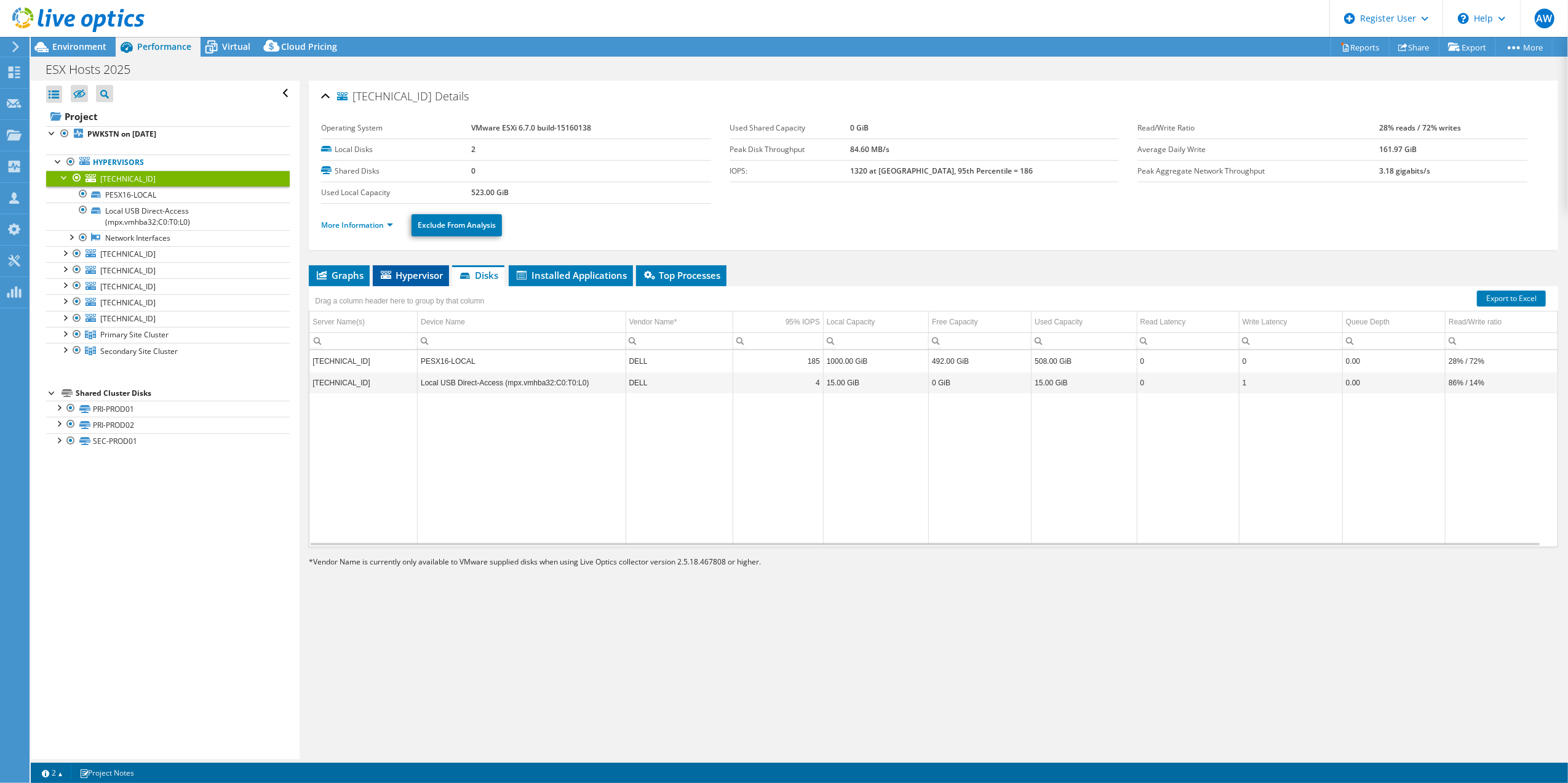
click at [417, 275] on span "Hypervisor" at bounding box center [411, 275] width 64 height 12
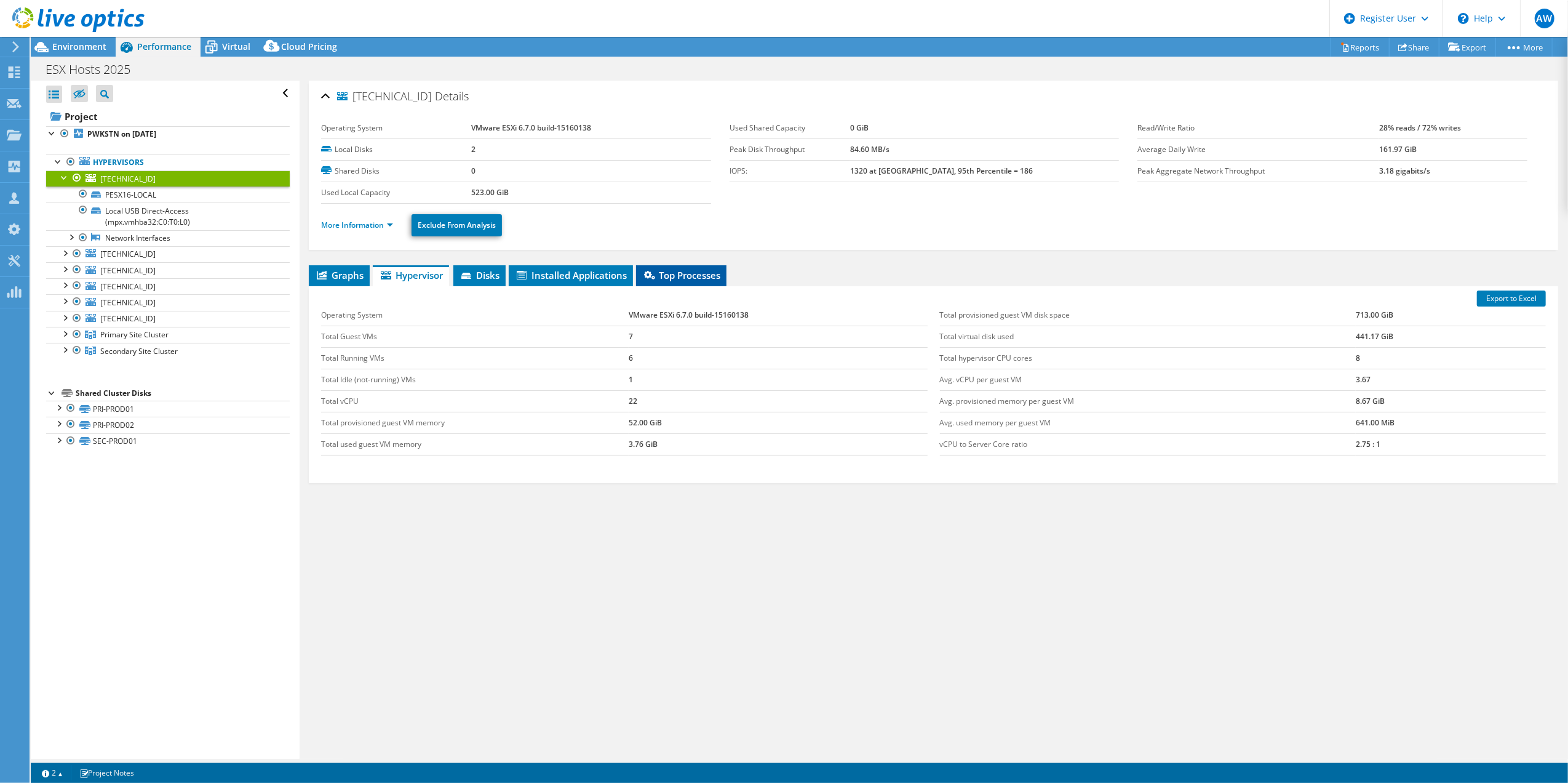
click at [693, 271] on span "Top Processes" at bounding box center [681, 275] width 78 height 12
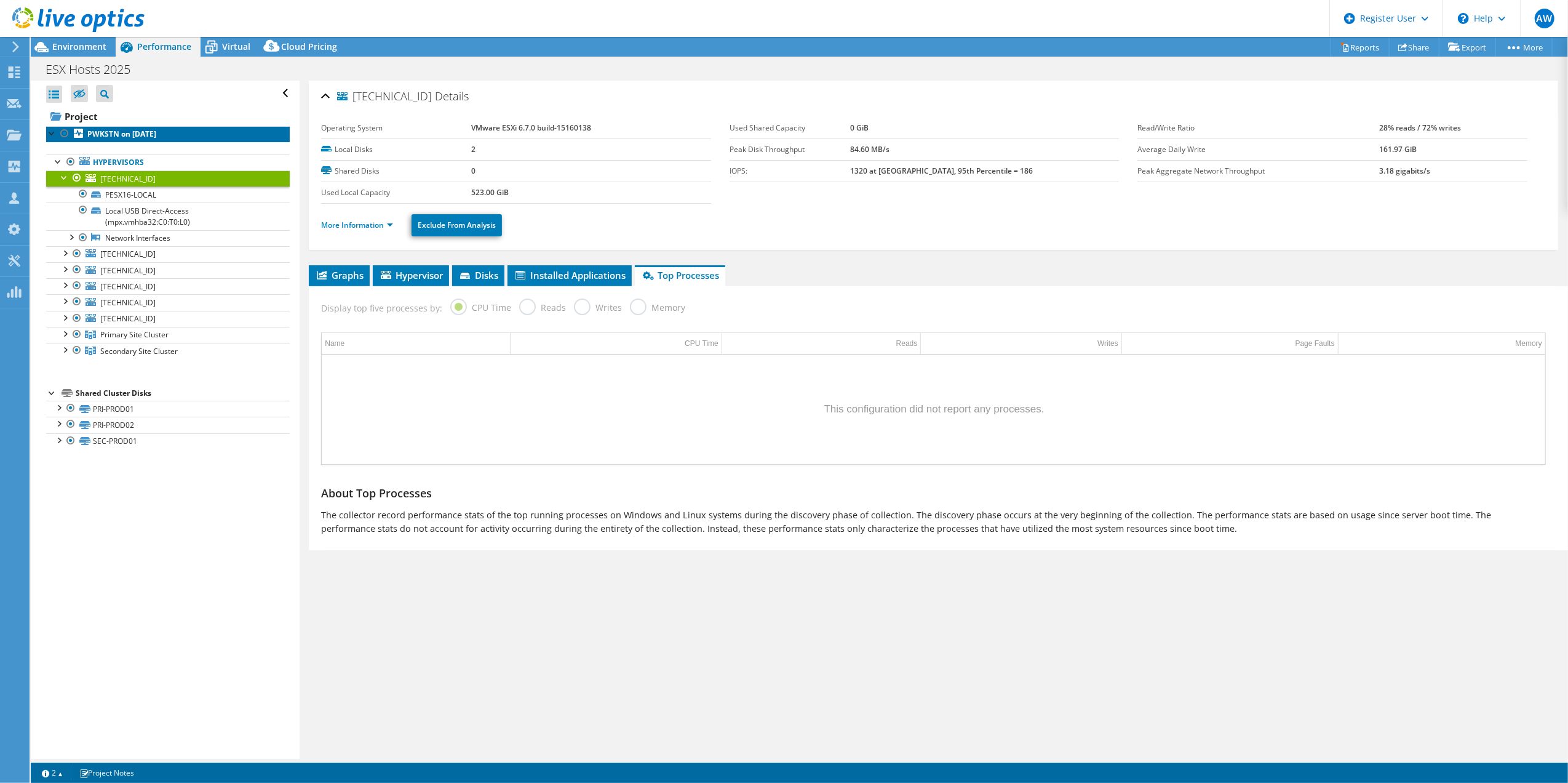
click at [129, 133] on b "PWKSTN on [DATE]" at bounding box center [122, 133] width 69 height 10
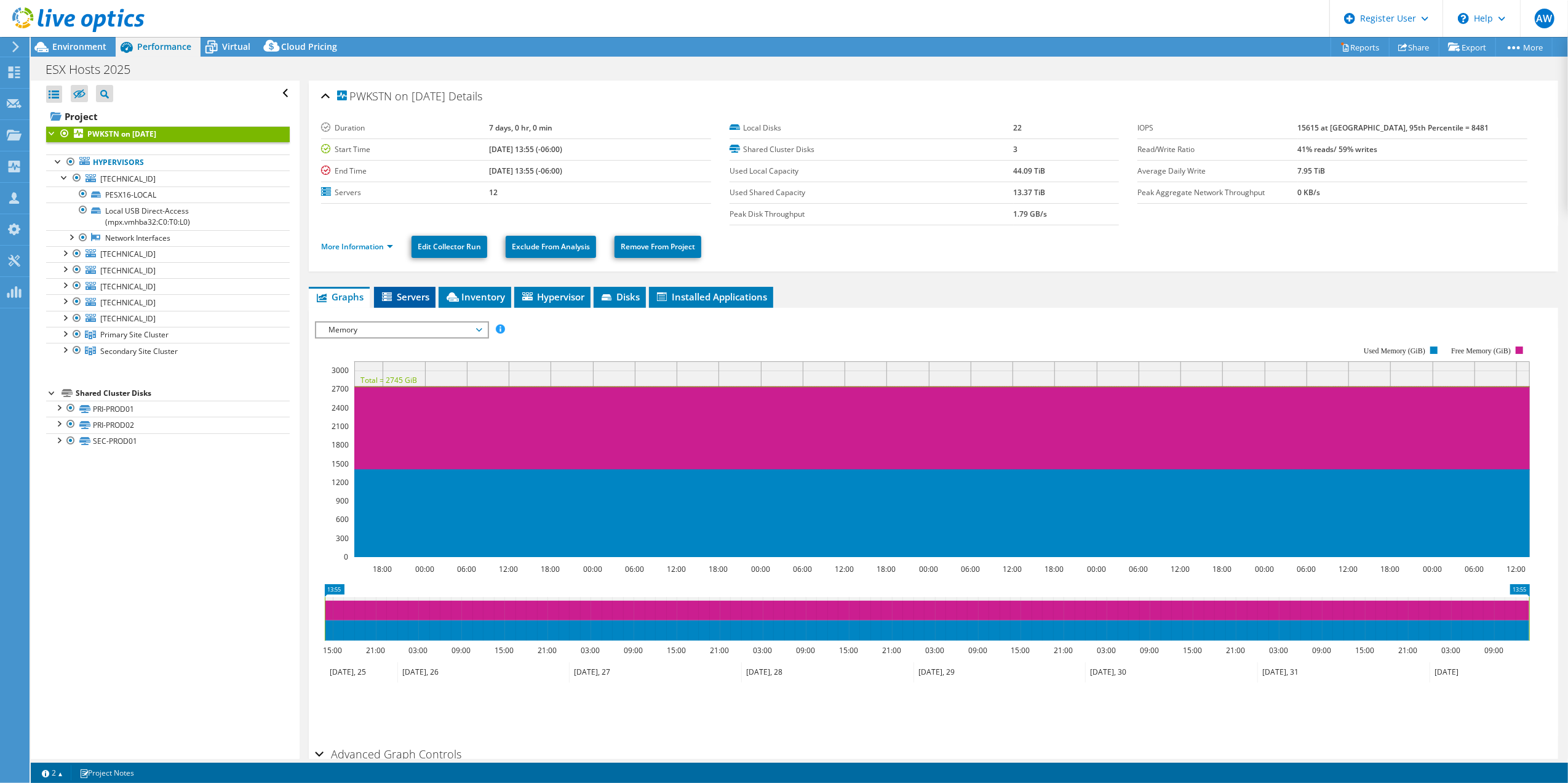
click at [415, 294] on span "Servers" at bounding box center [405, 296] width 49 height 12
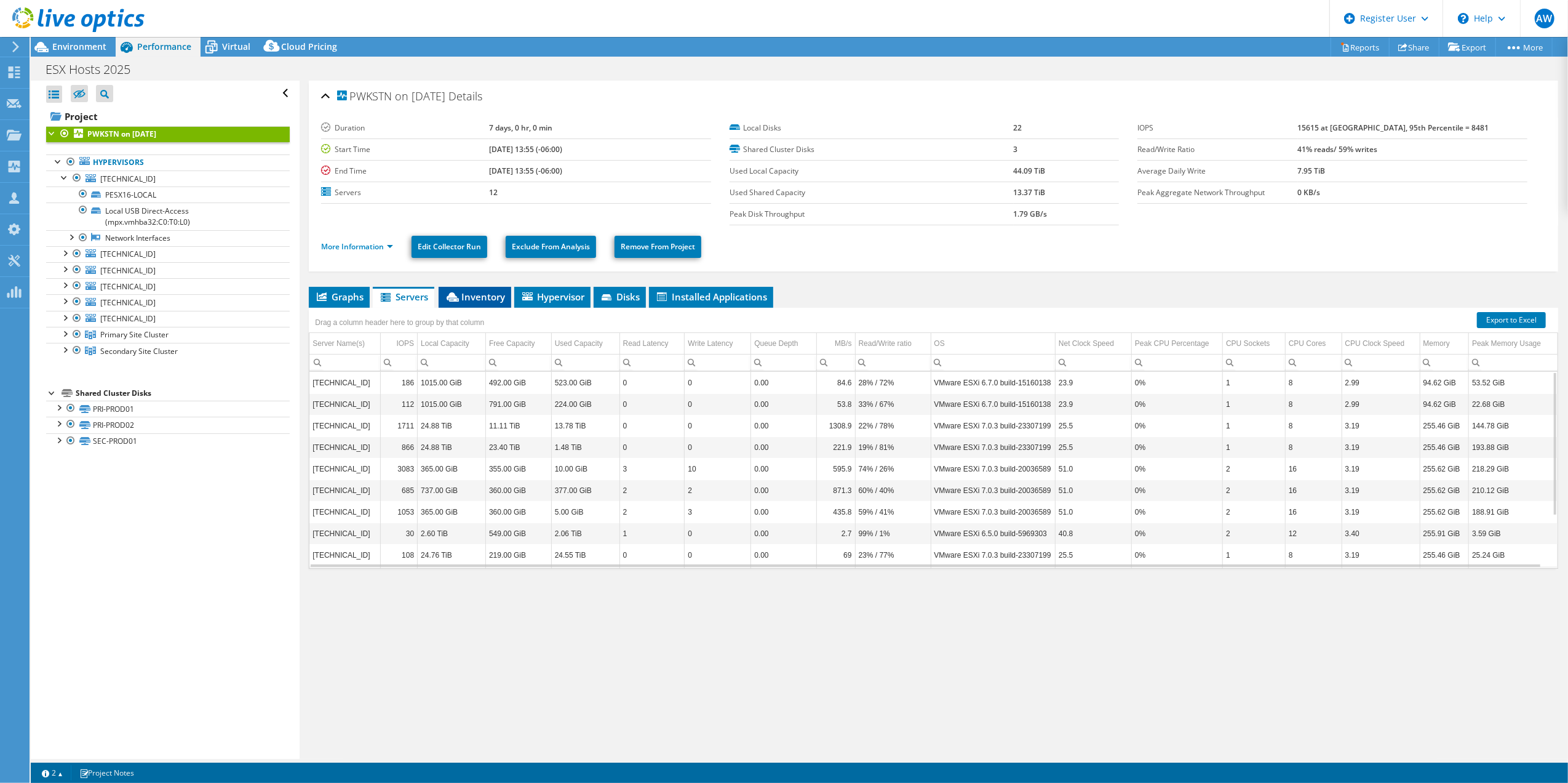
click at [482, 296] on span "Inventory" at bounding box center [474, 296] width 60 height 12
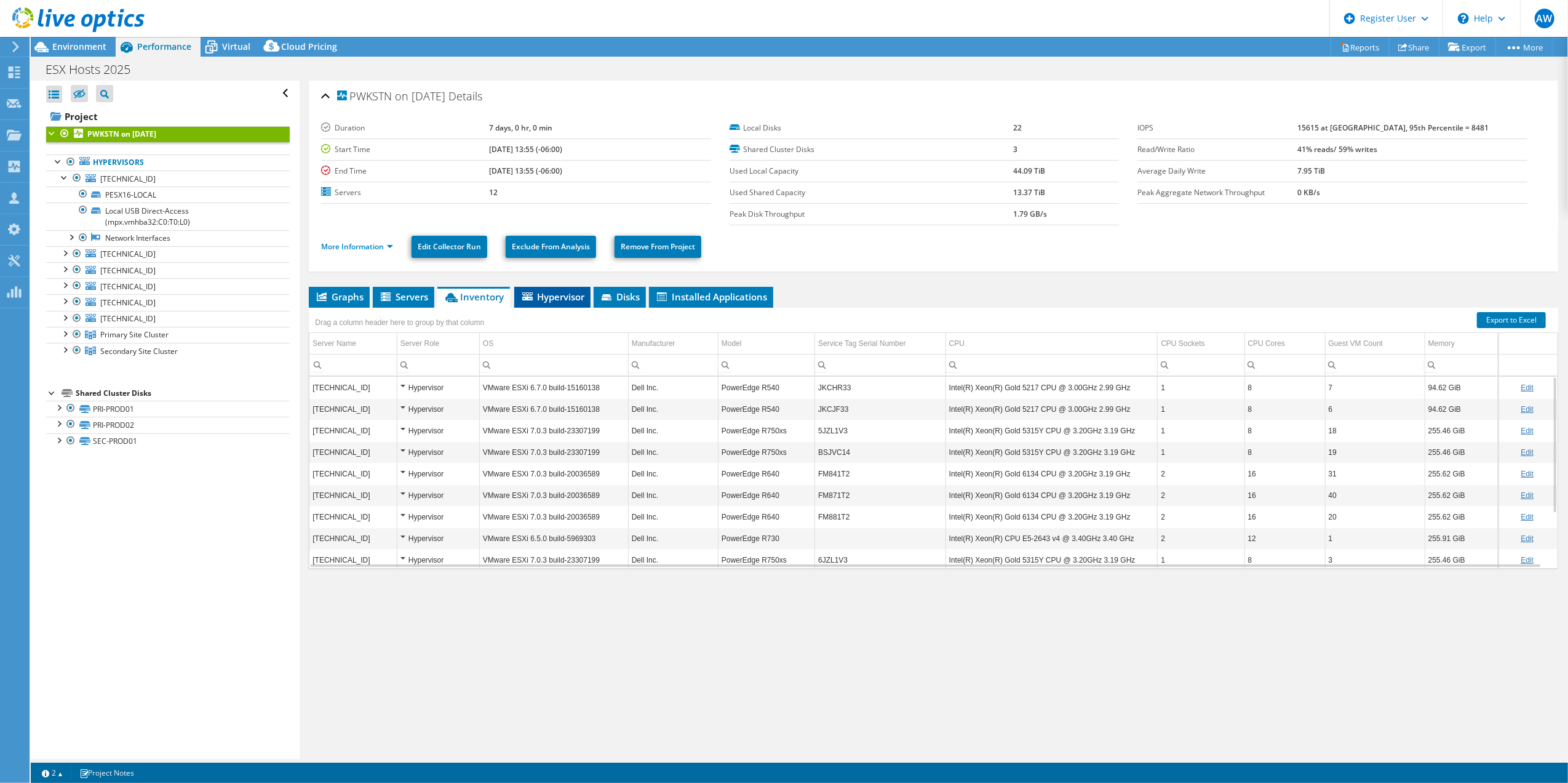
drag, startPoint x: 534, startPoint y: 294, endPoint x: 561, endPoint y: 296, distance: 27.1
click at [539, 294] on li "Hypervisor" at bounding box center [552, 297] width 76 height 21
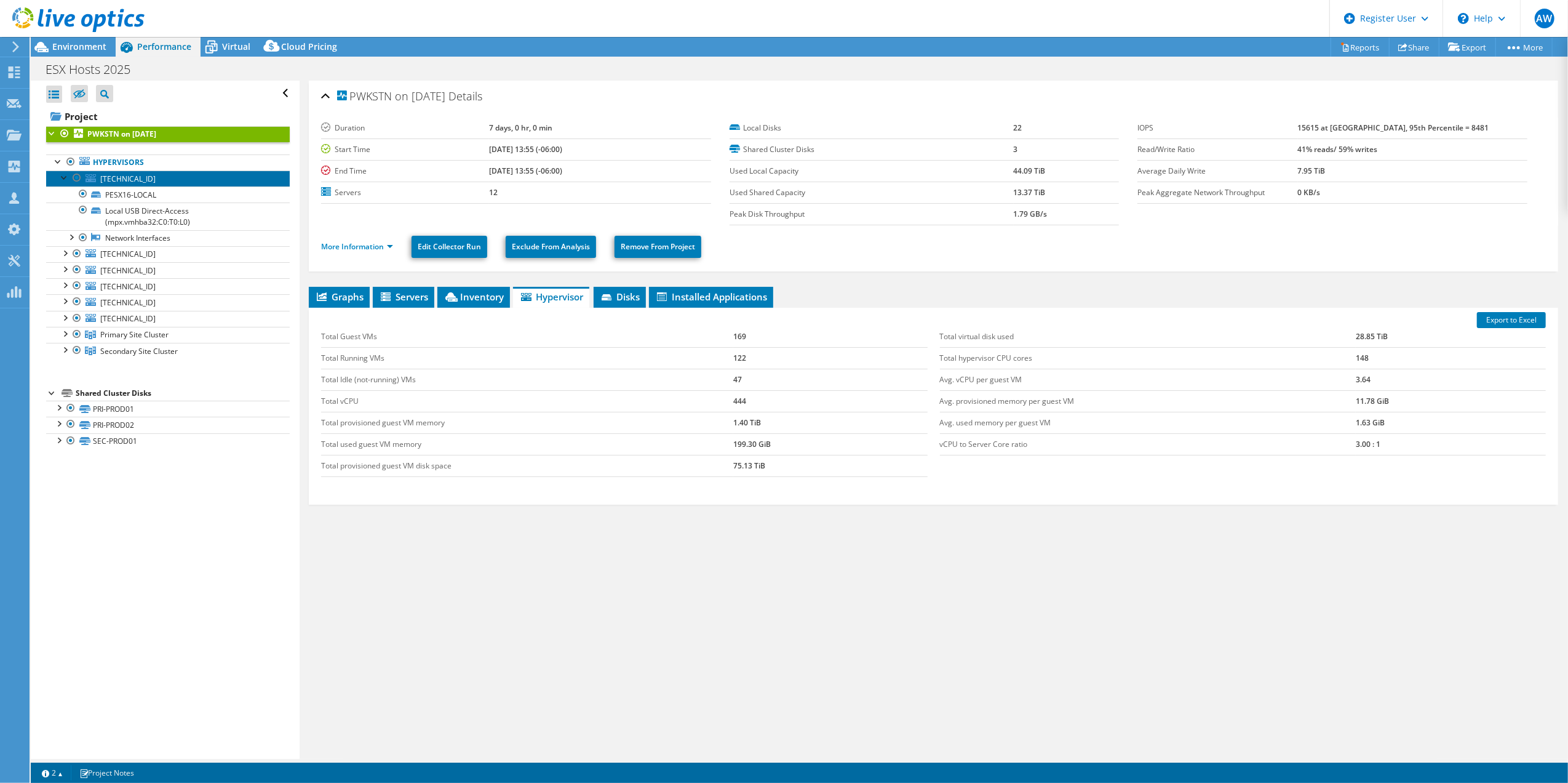
click at [121, 180] on span "[TECHNICAL_ID]" at bounding box center [128, 178] width 55 height 10
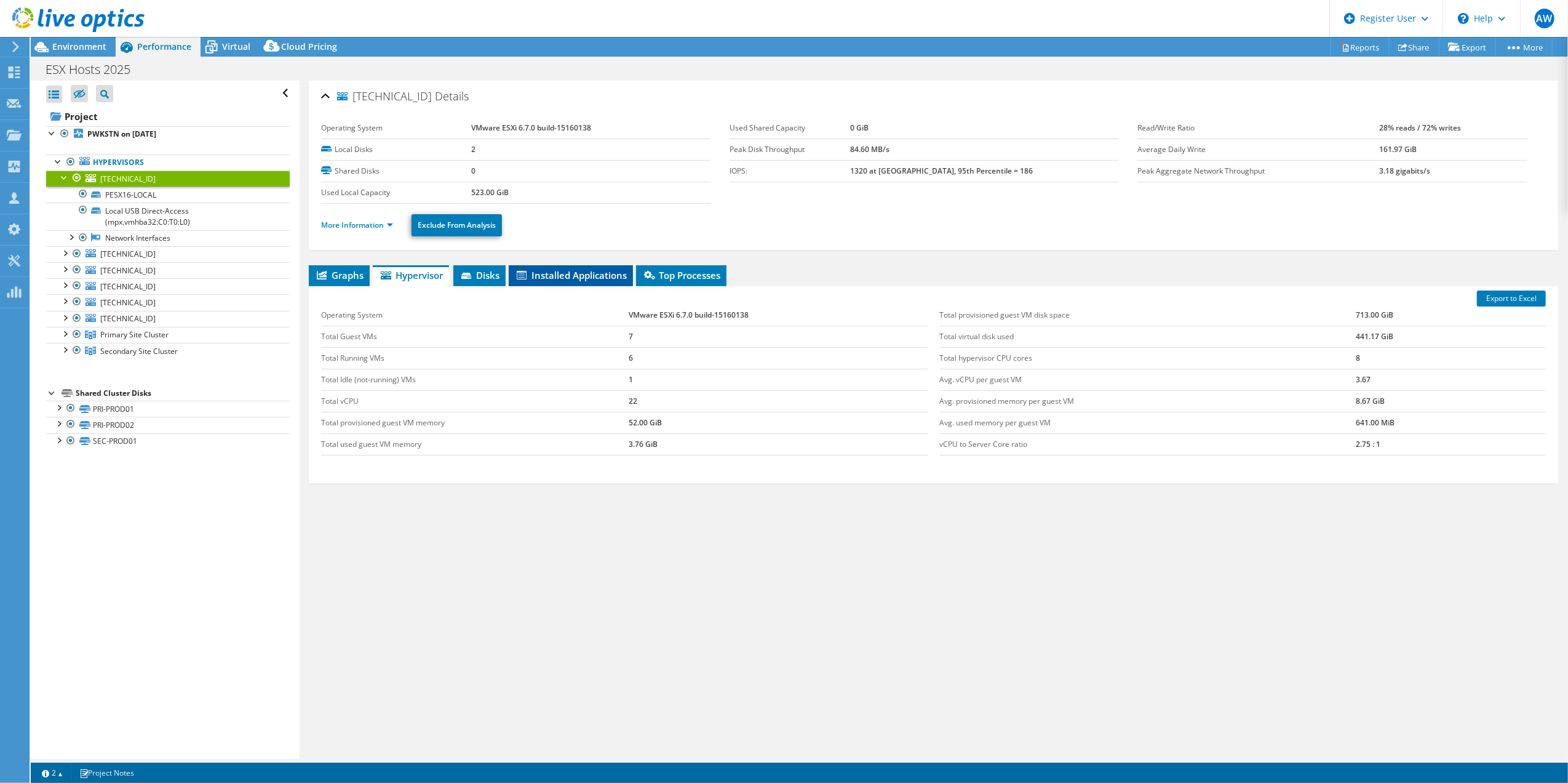
click at [578, 279] on span "Installed Applications" at bounding box center [571, 275] width 112 height 12
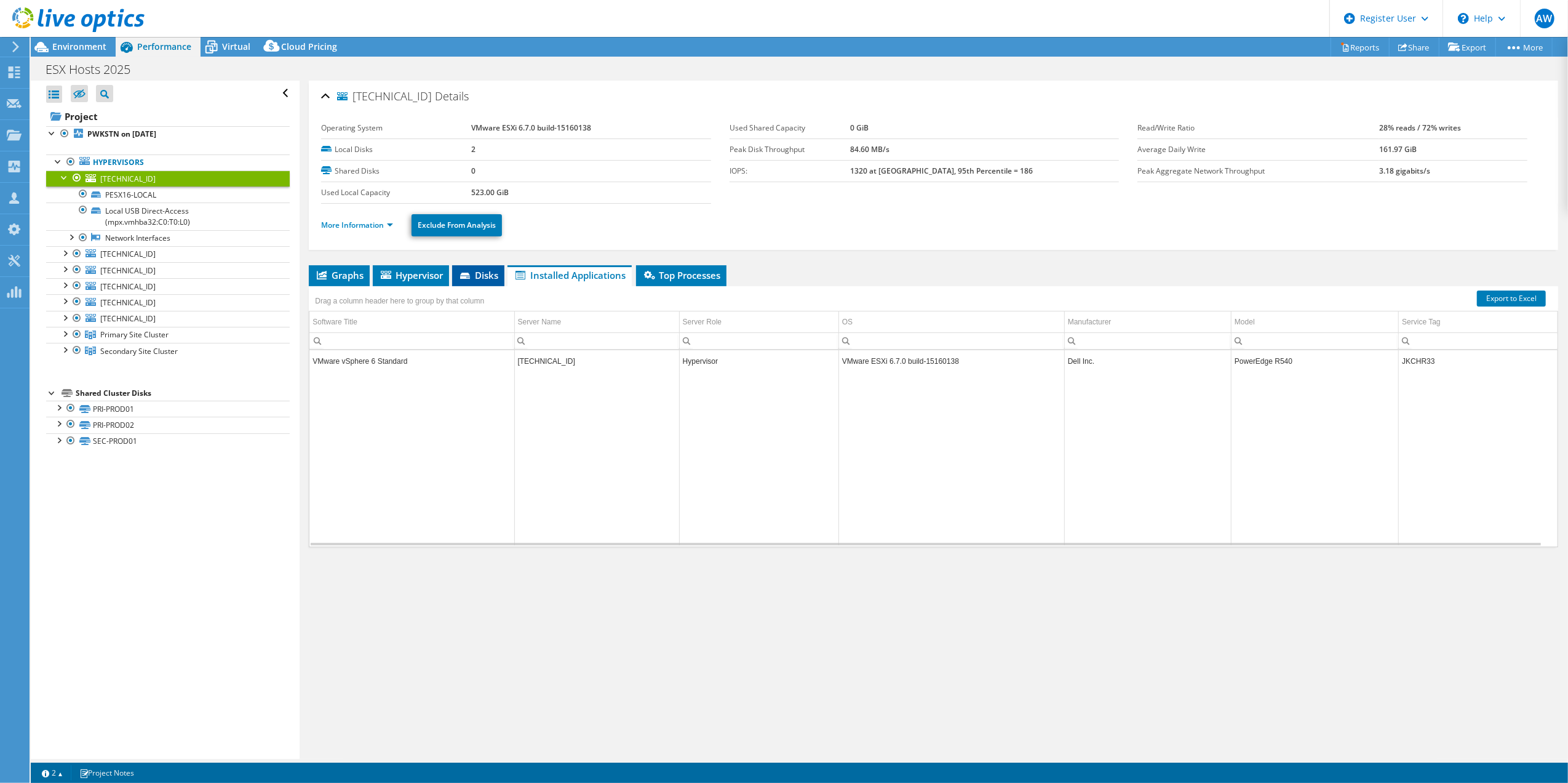
click at [488, 273] on span "Disks" at bounding box center [478, 275] width 40 height 12
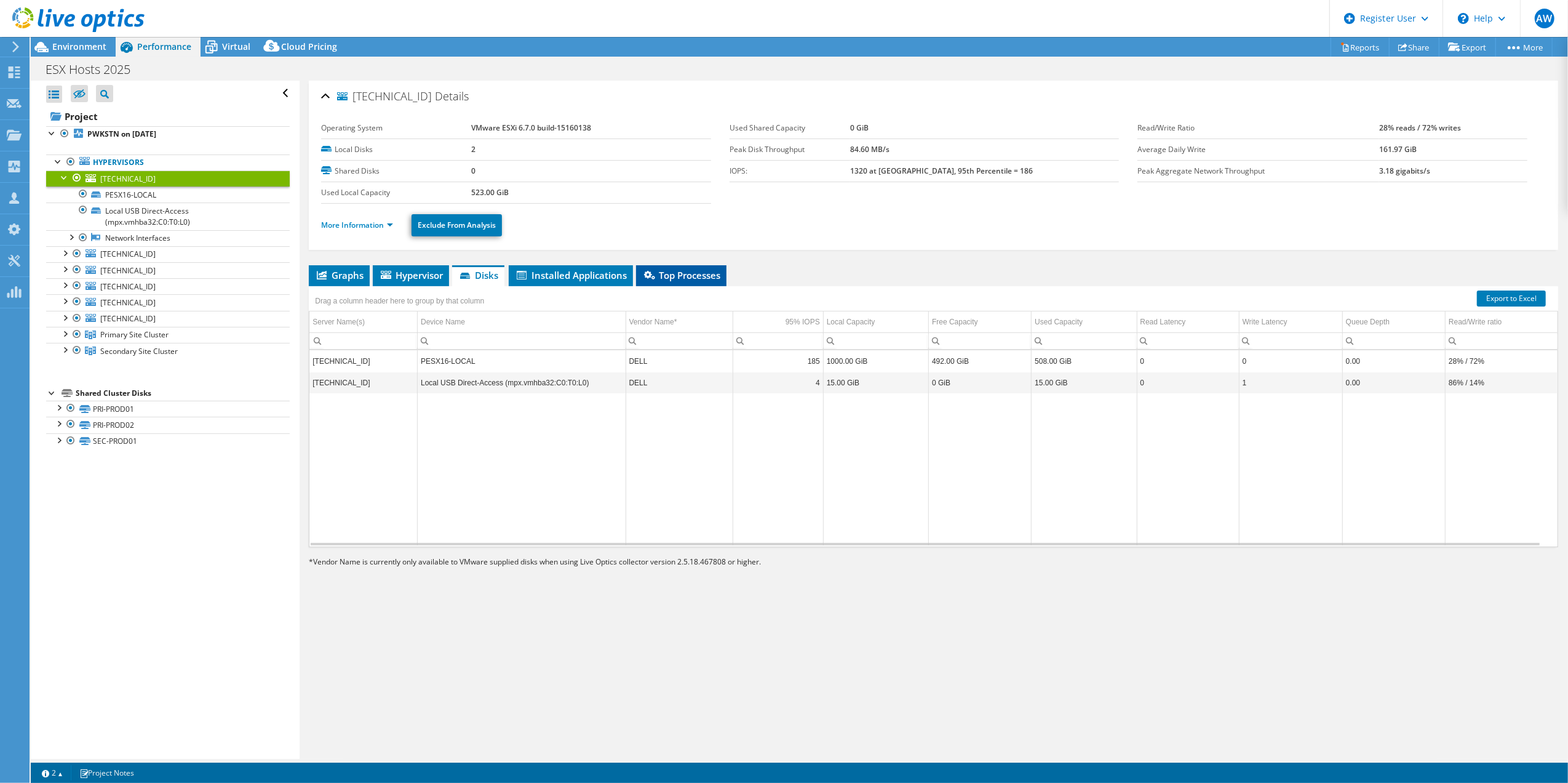
click at [689, 283] on li "Top Processes" at bounding box center [681, 275] width 91 height 21
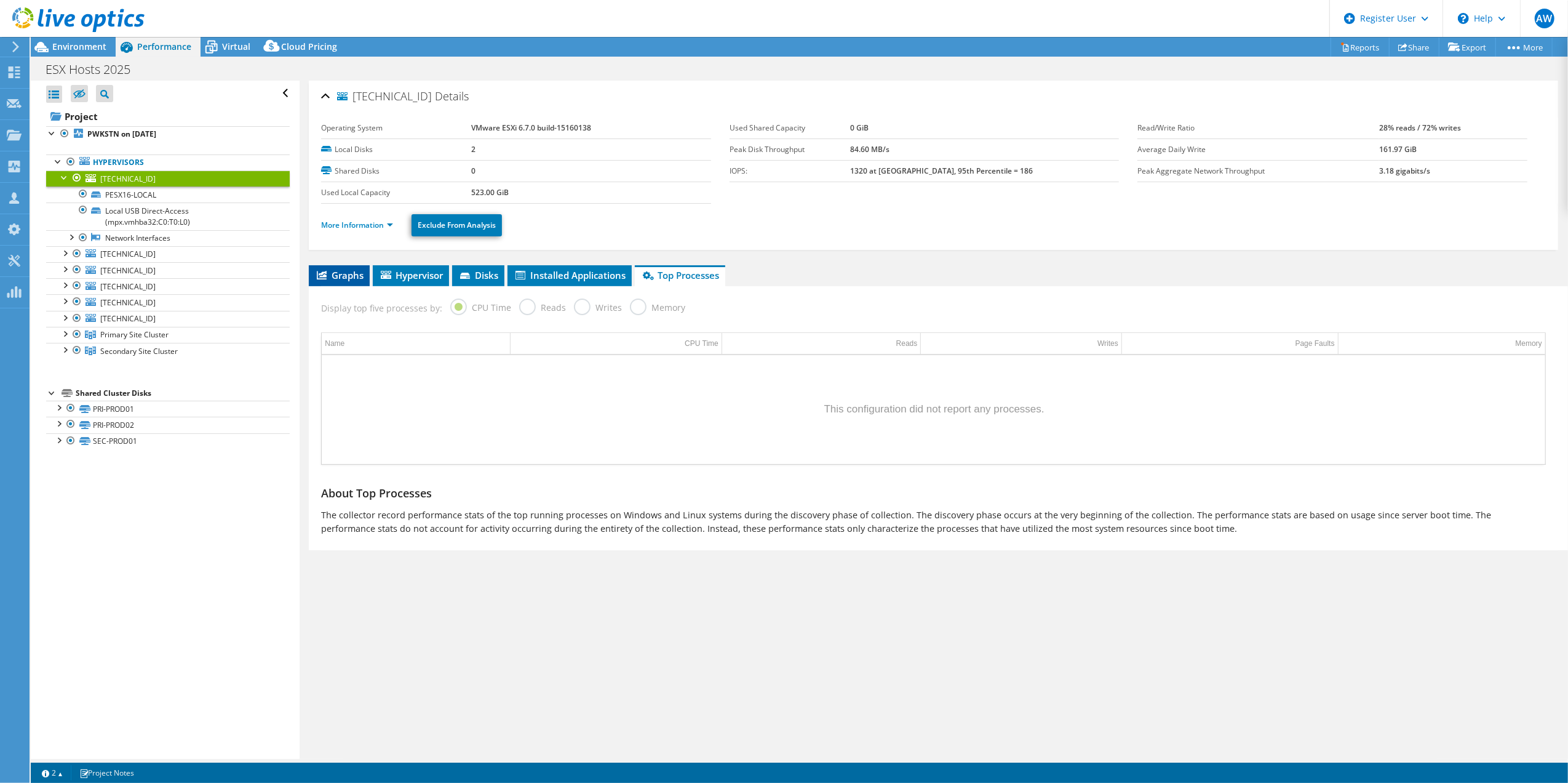
click at [343, 275] on span "Graphs" at bounding box center [340, 275] width 49 height 12
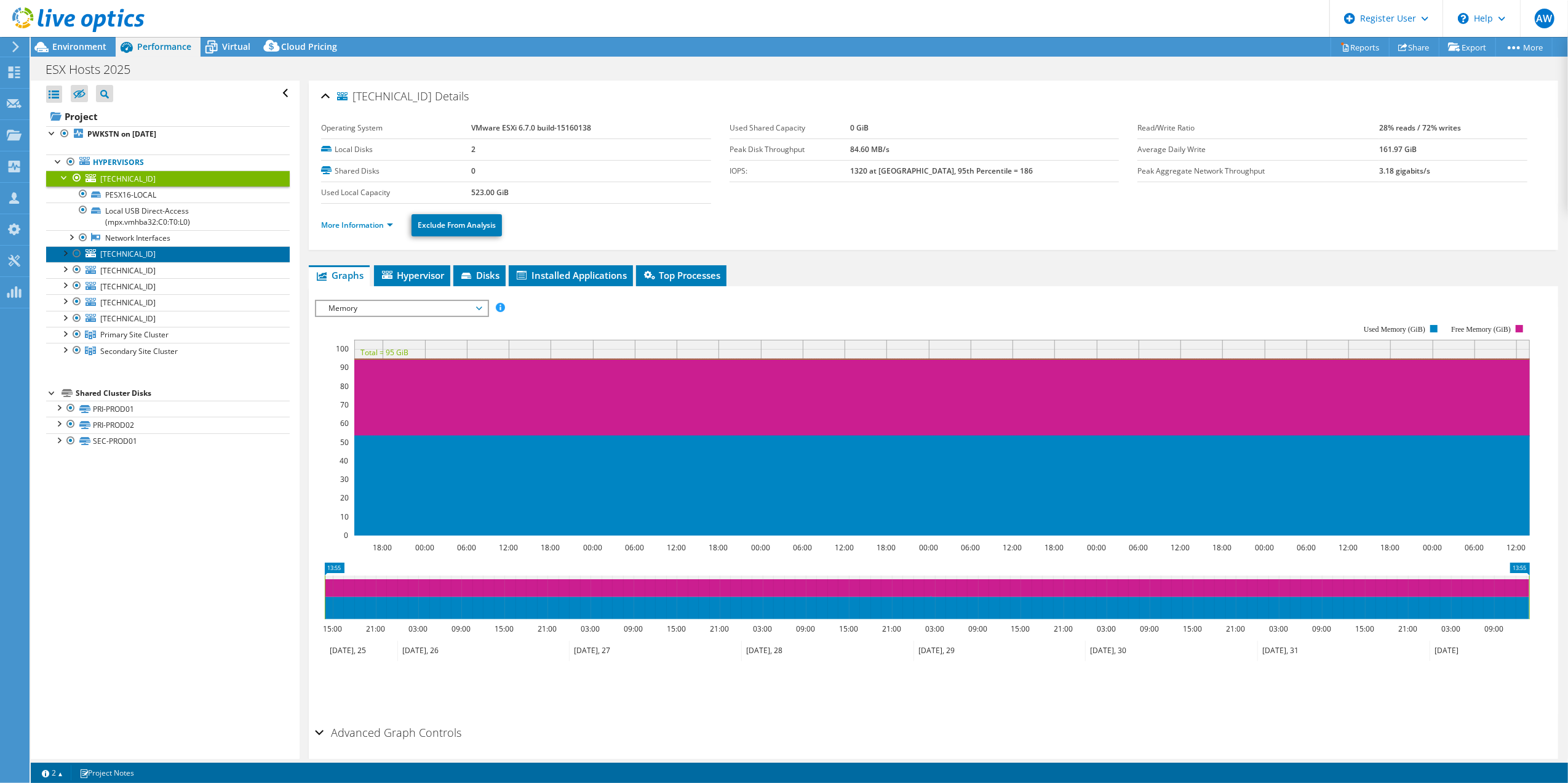
click at [134, 257] on span "[TECHNICAL_ID]" at bounding box center [128, 253] width 55 height 10
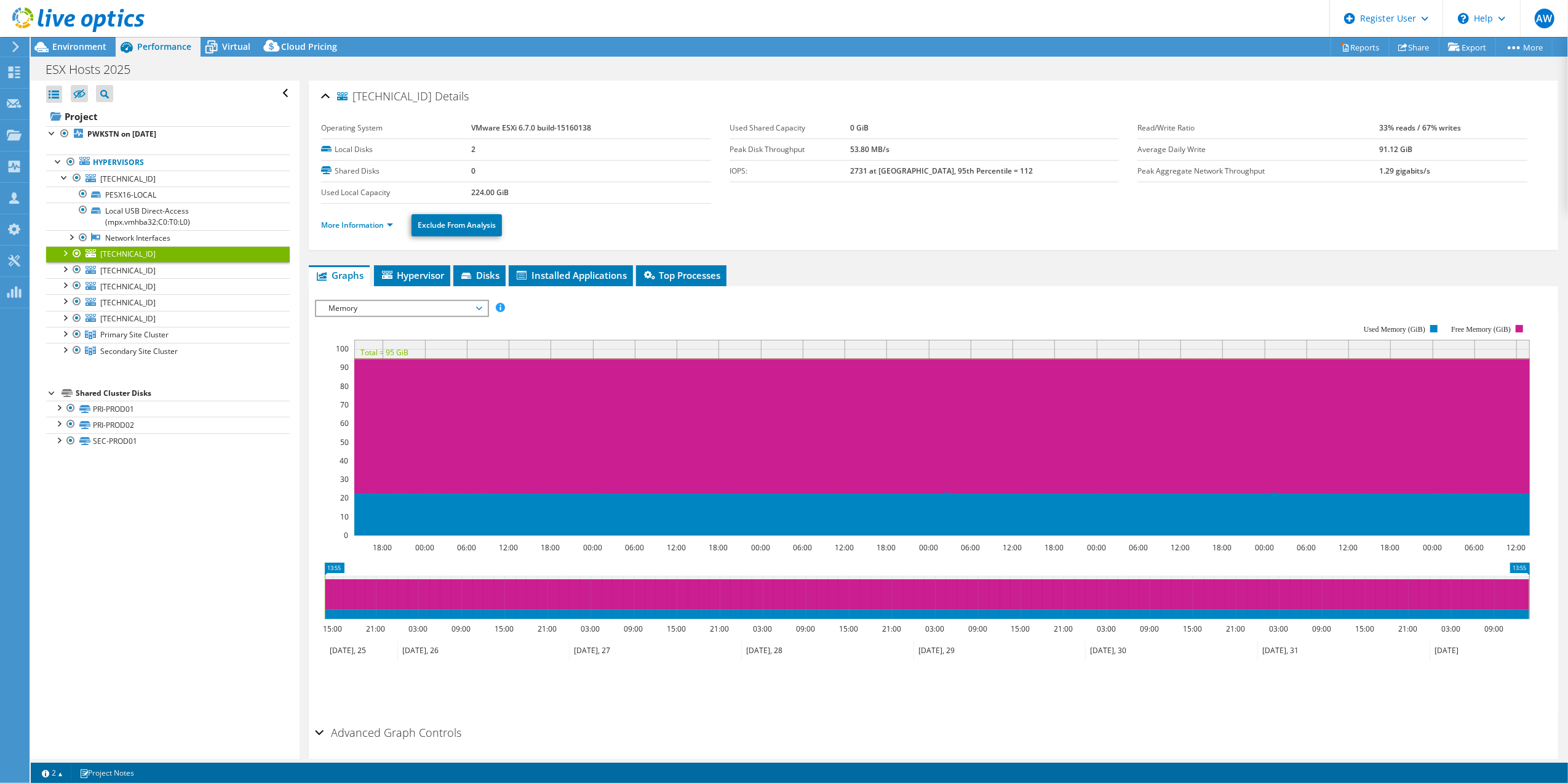
click at [63, 257] on div at bounding box center [64, 252] width 12 height 12
click at [227, 45] on span "Virtual" at bounding box center [236, 46] width 28 height 12
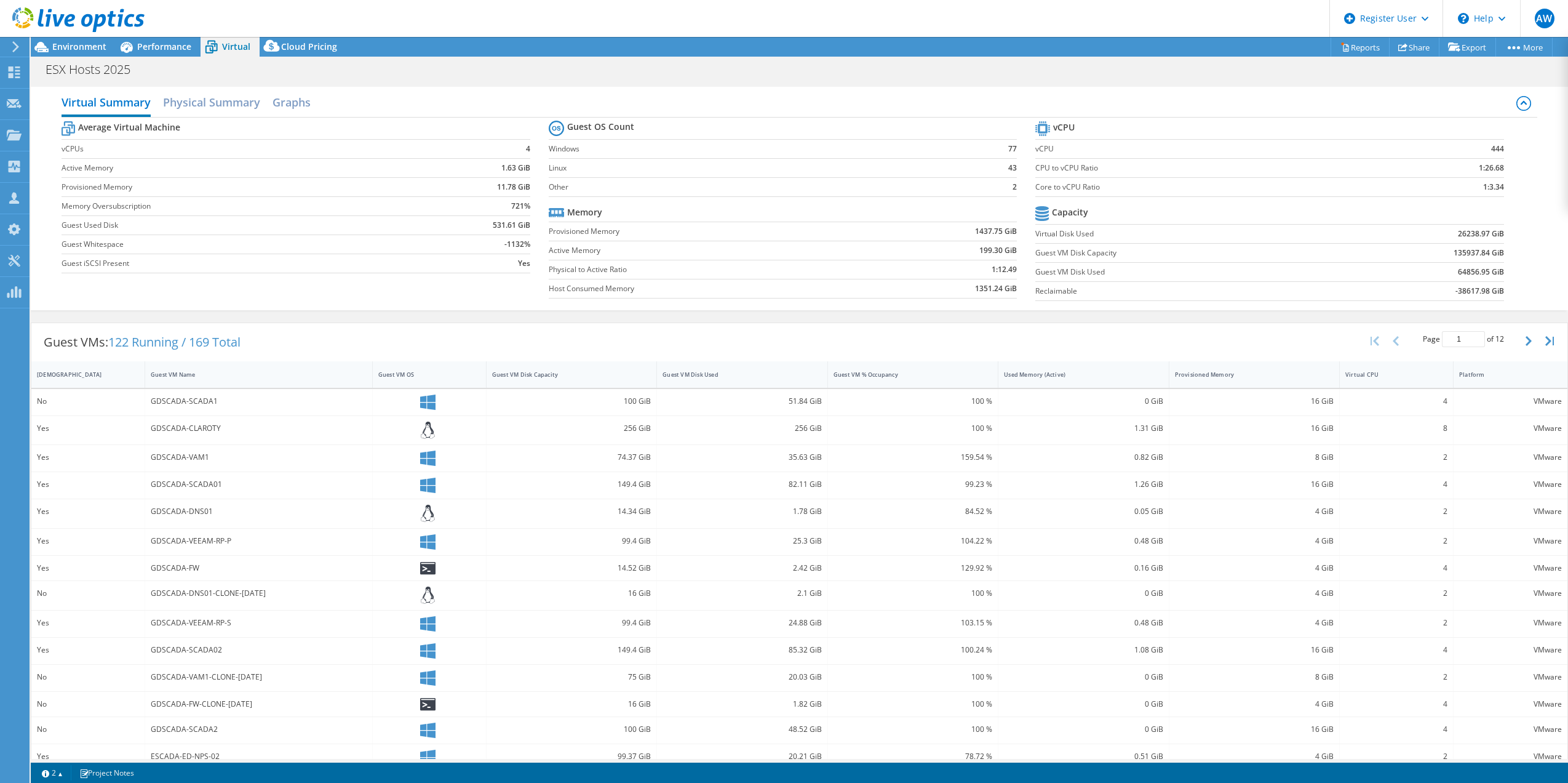
select select "[GEOGRAPHIC_DATA]"
select select "CAD"
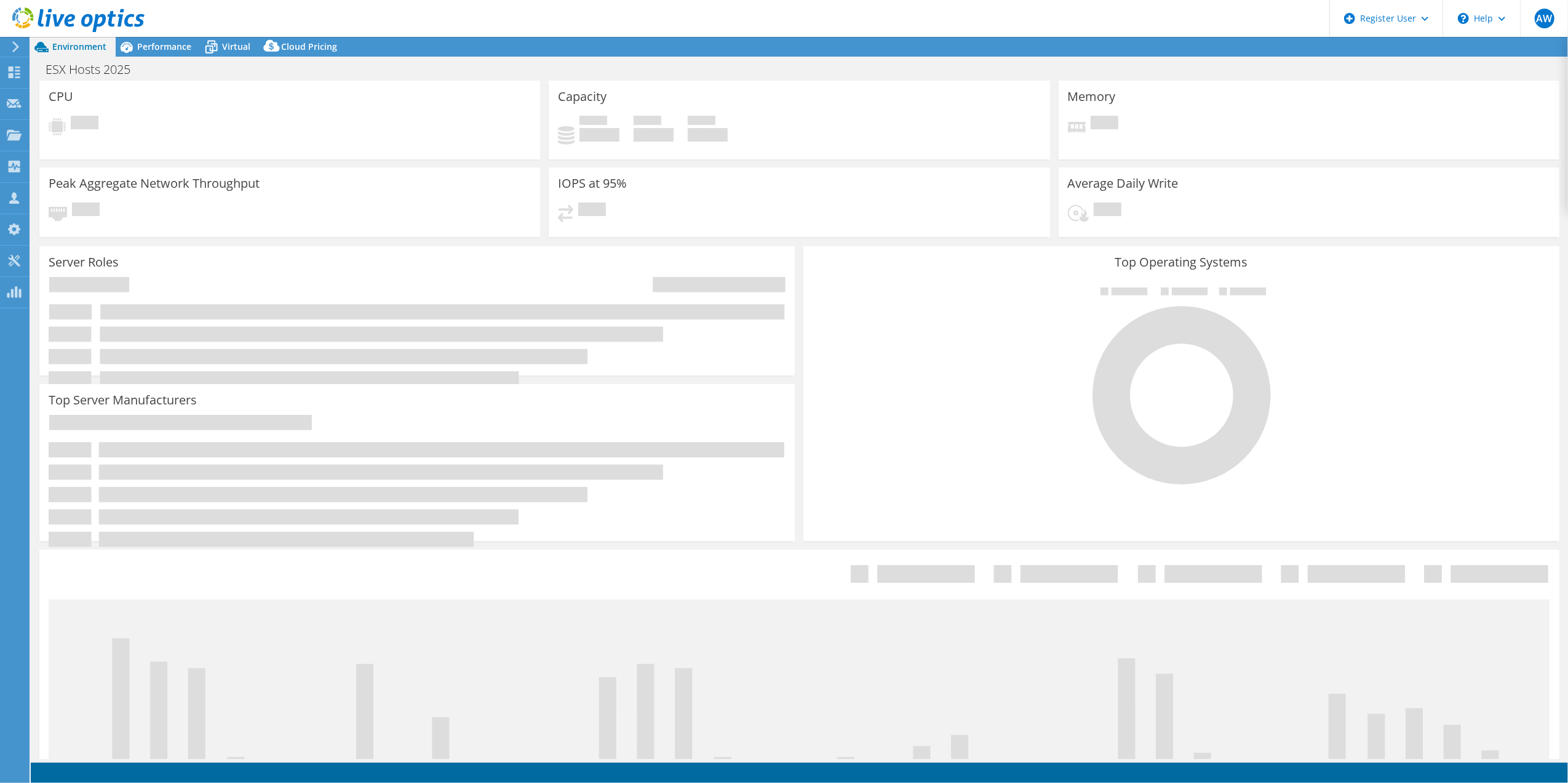
select select "[GEOGRAPHIC_DATA]"
select select "CAD"
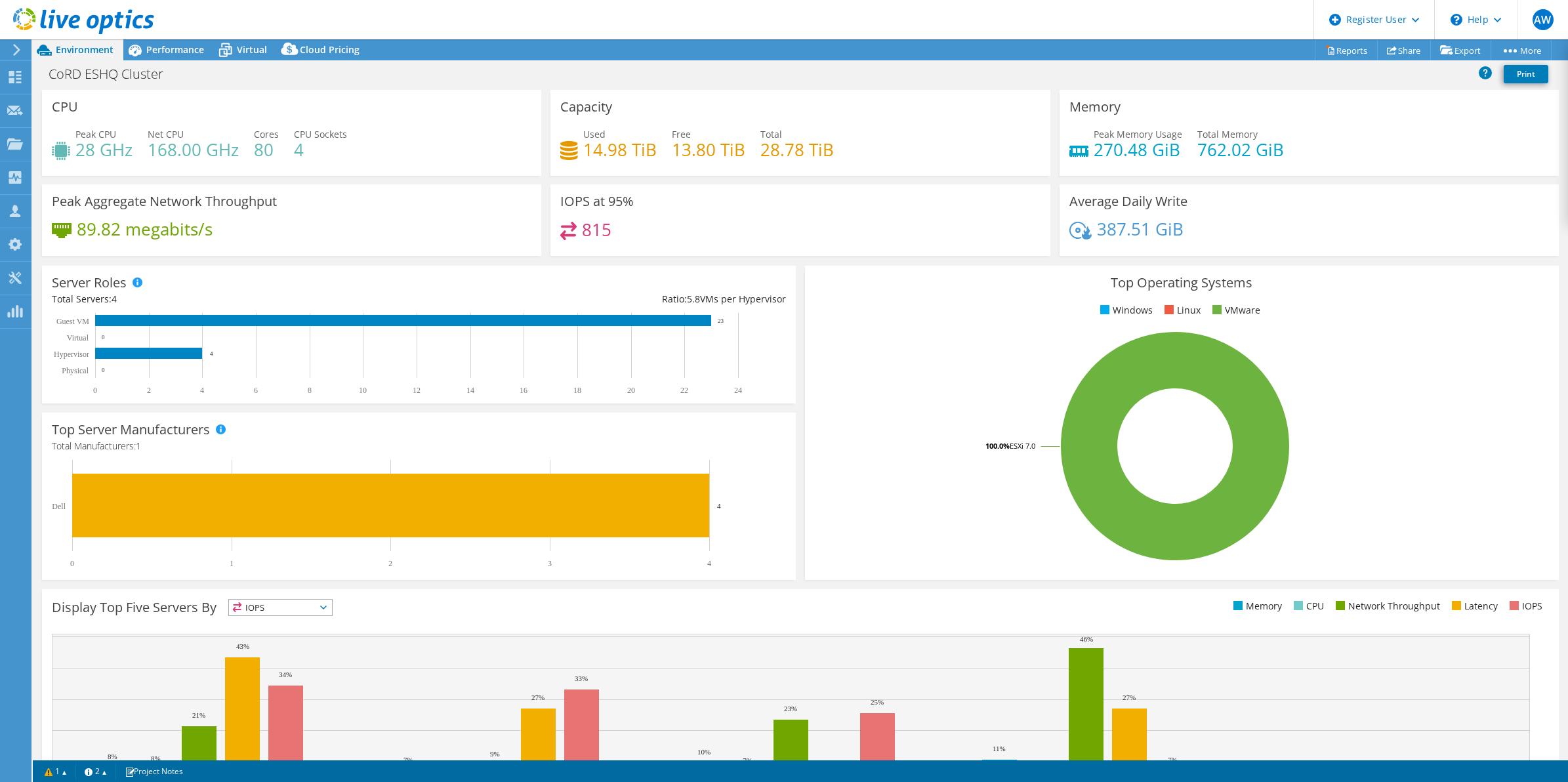
select select "[GEOGRAPHIC_DATA]"
select select "CAD"
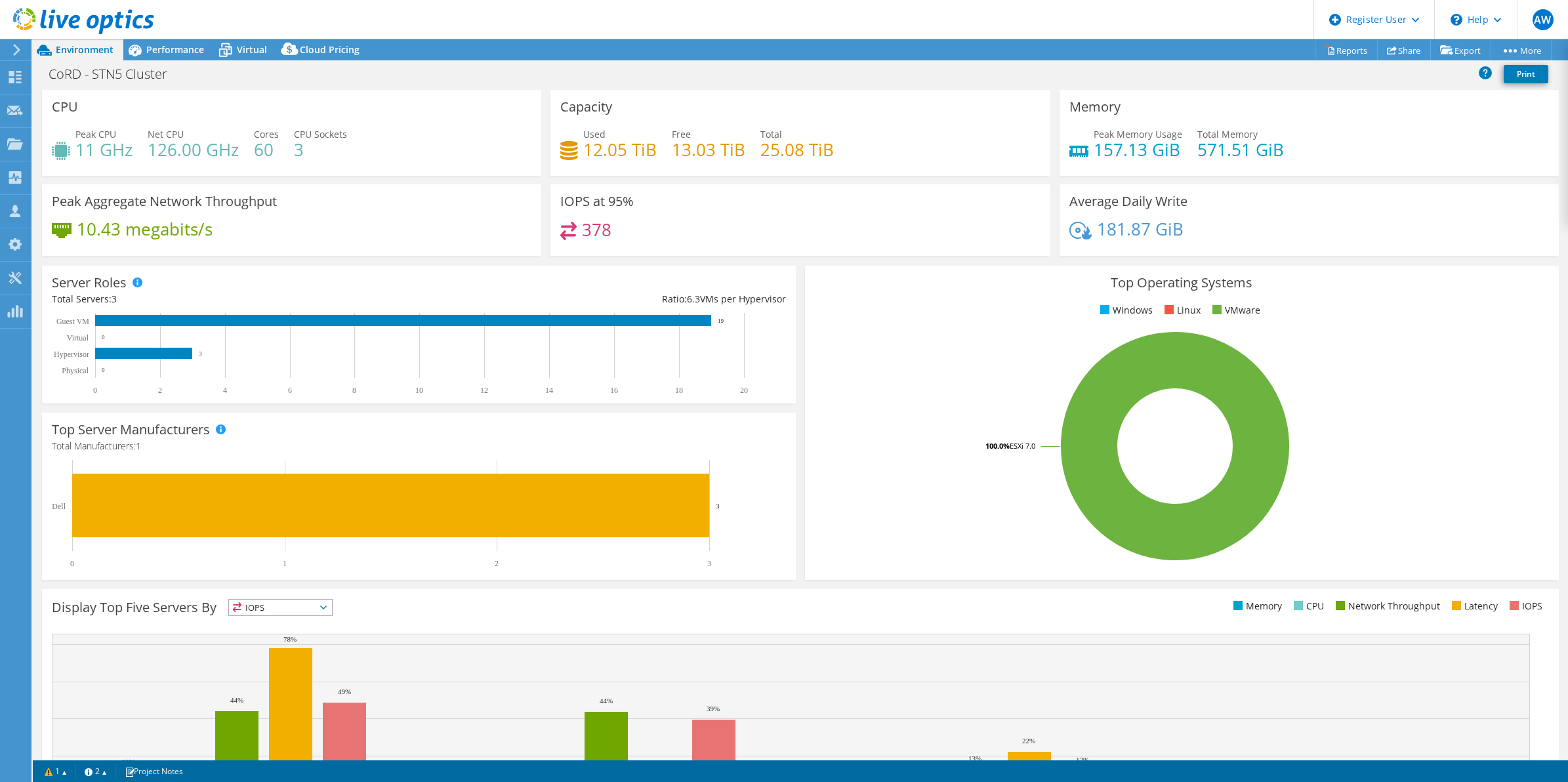
select select "USD"
